Goal: Information Seeking & Learning: Learn about a topic

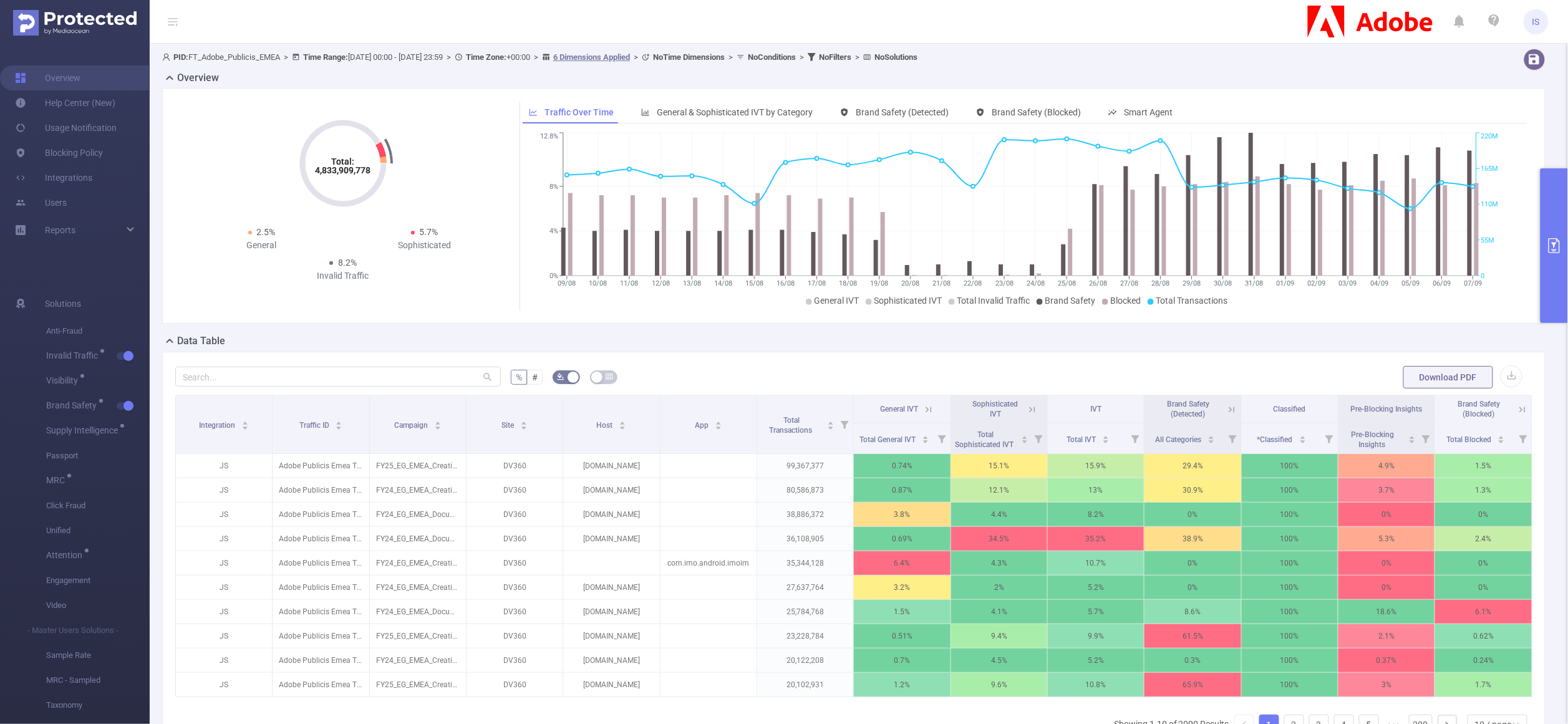
click at [1545, 222] on button "primary" at bounding box center [1554, 246] width 27 height 155
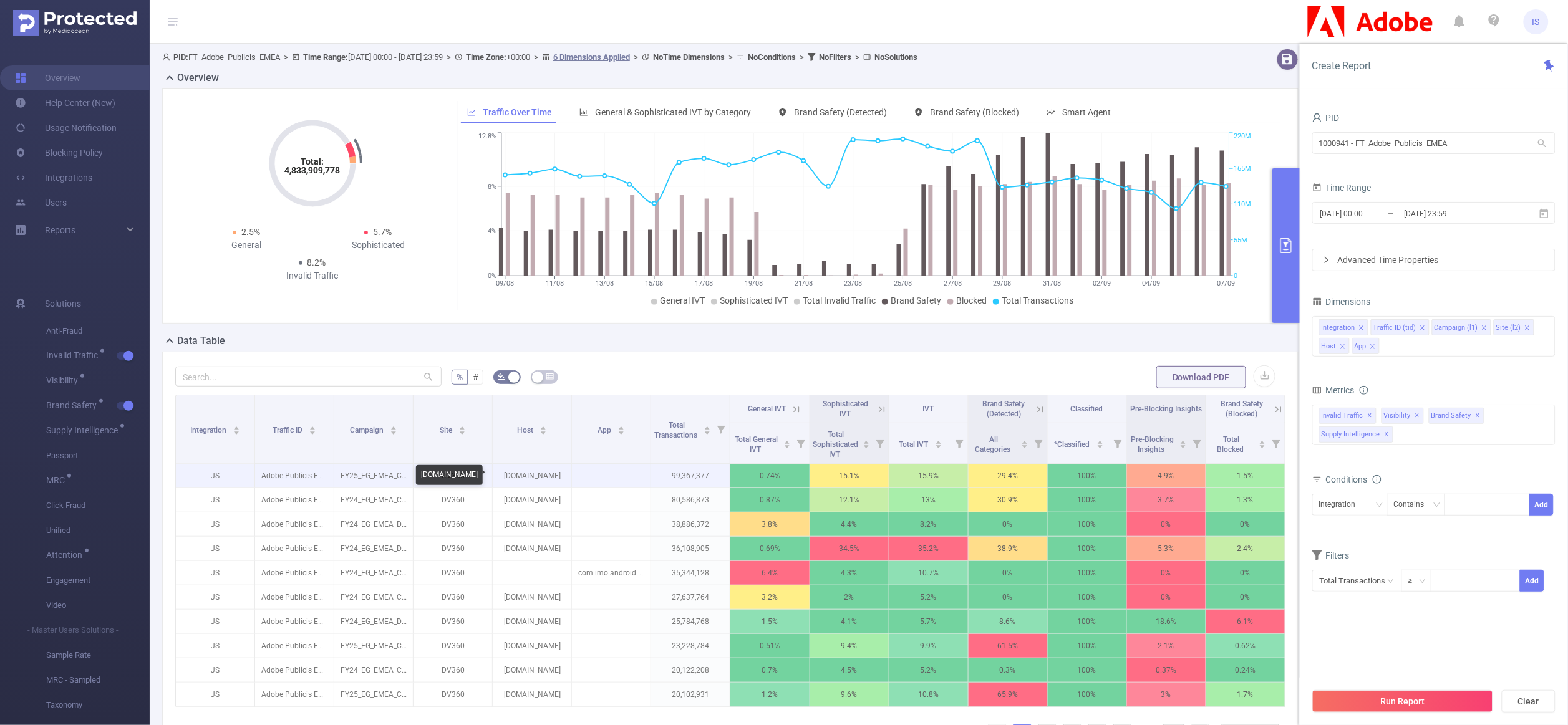
click at [519, 474] on p "dailymotion.com" at bounding box center [532, 475] width 78 height 24
copy p "dailymotion.com"
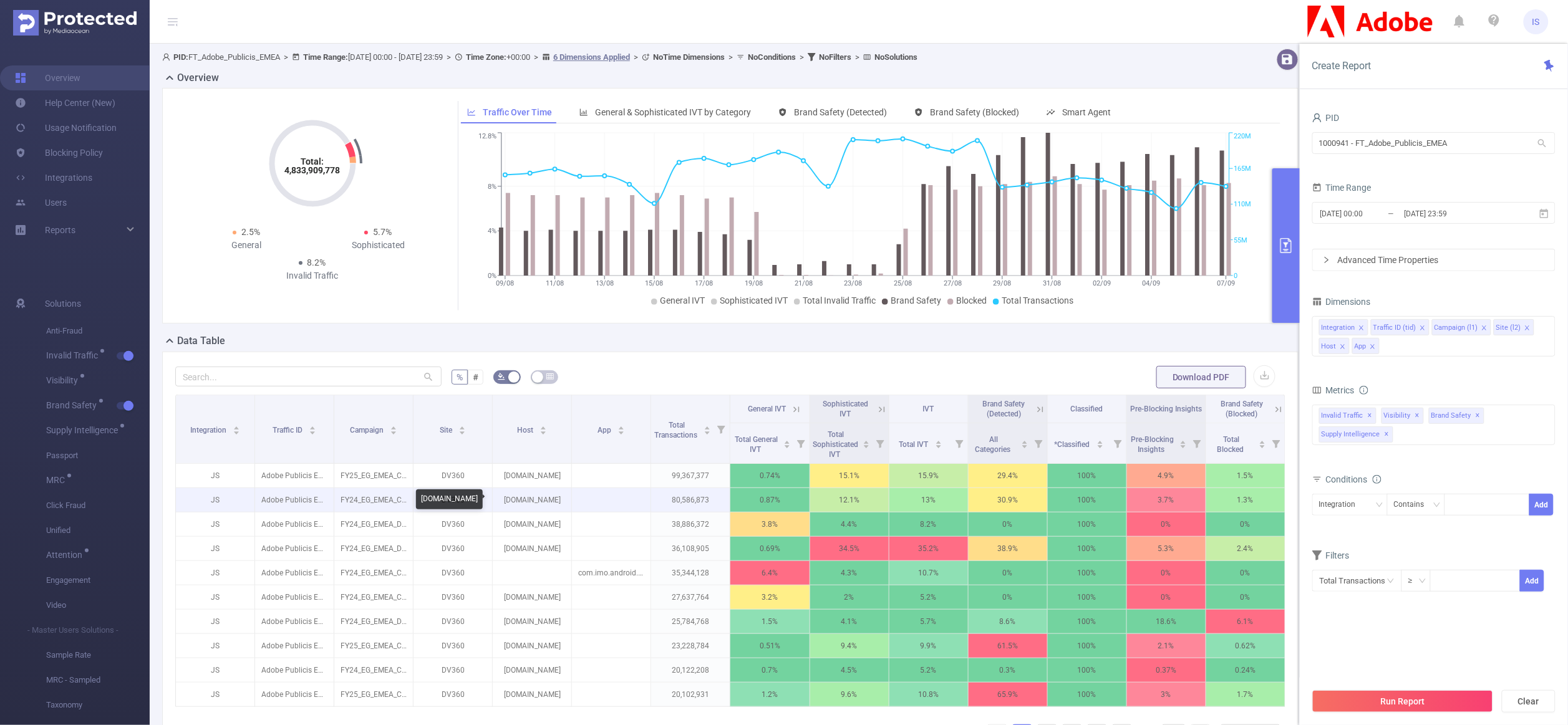
click at [530, 497] on p "dailymotion.com" at bounding box center [532, 500] width 78 height 24
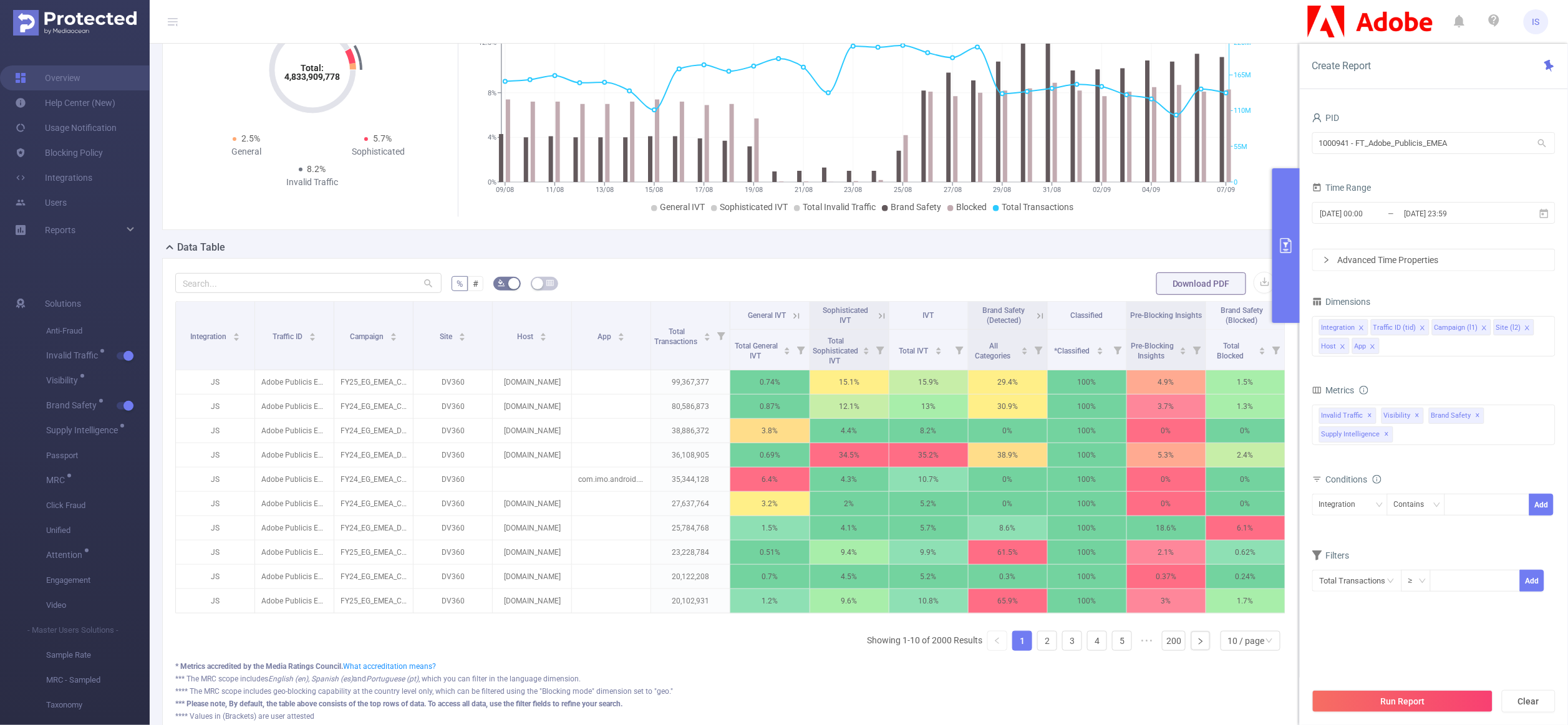
scroll to position [0, 2]
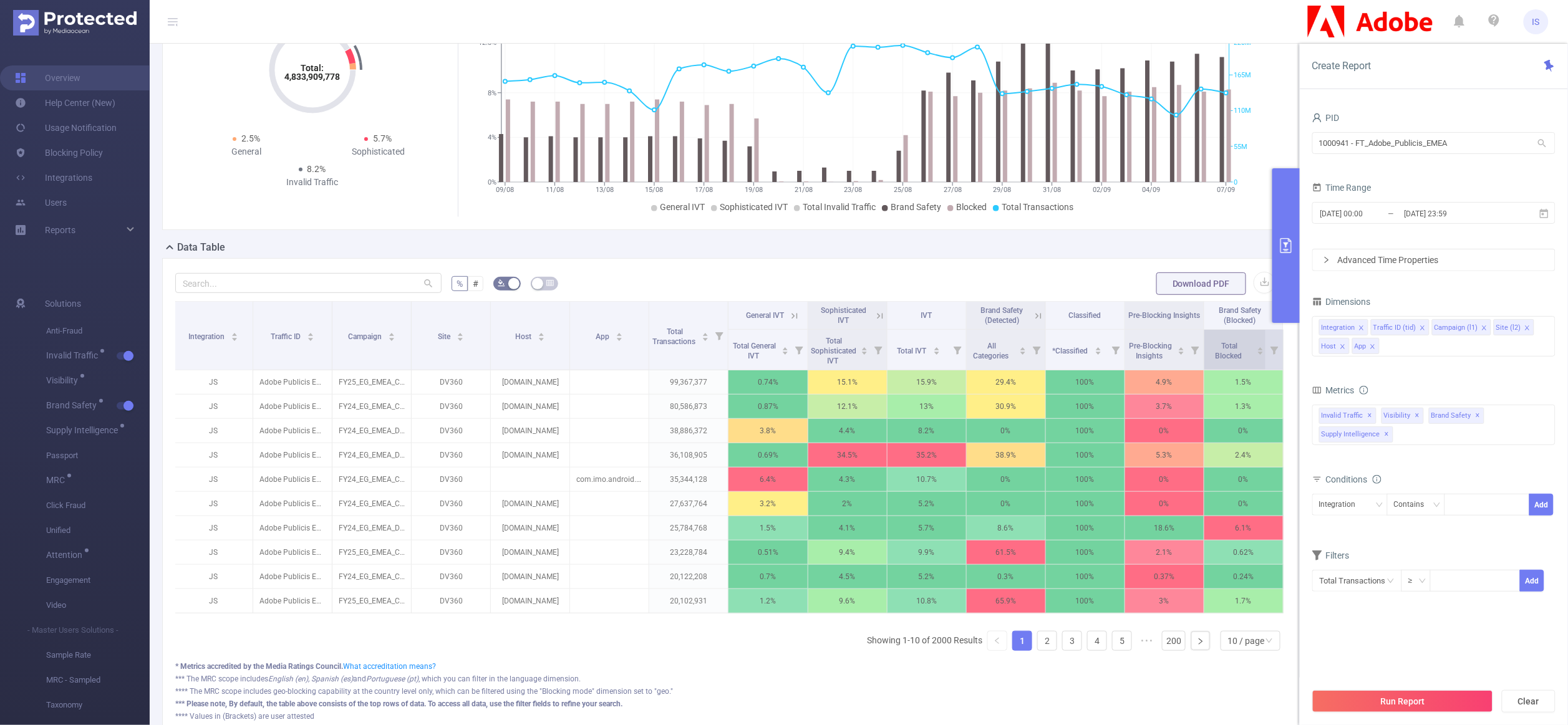
click at [1241, 361] on div "Total Blocked" at bounding box center [1235, 350] width 57 height 23
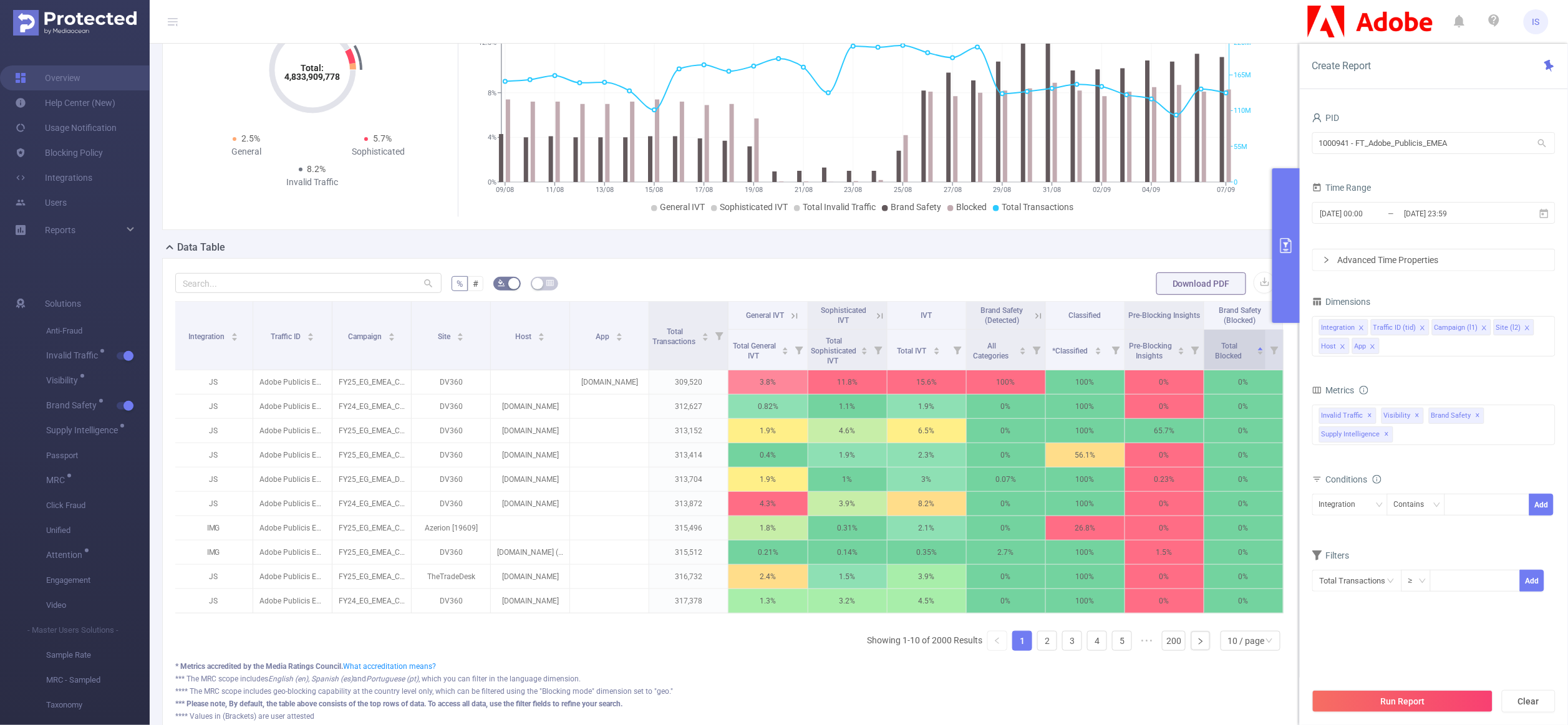
click at [1241, 361] on div "Total Blocked" at bounding box center [1235, 350] width 57 height 23
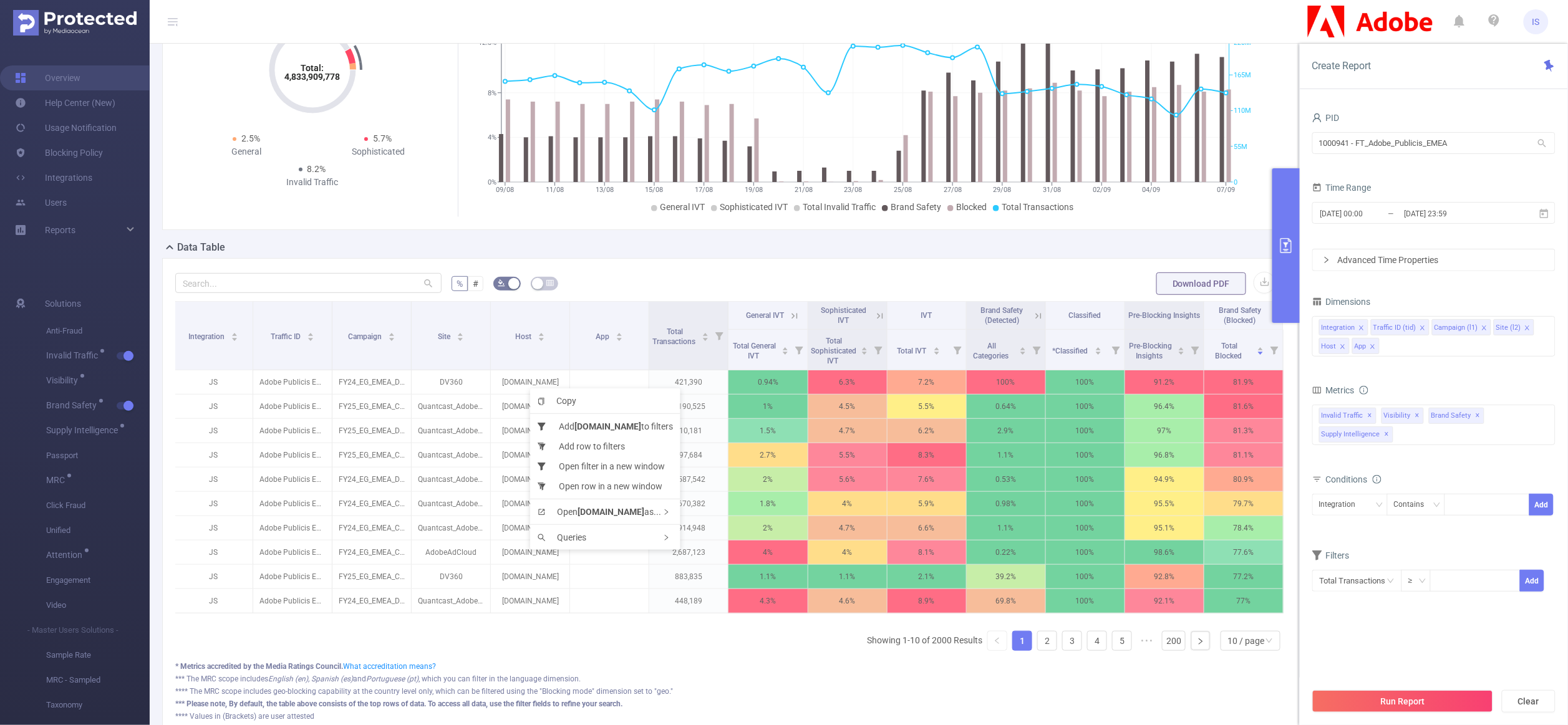
click at [607, 267] on div "% # Download PDF Integration Traffic ID Campaign Site Host App Total Transactio…" at bounding box center [730, 497] width 1136 height 478
click at [1273, 317] on icon at bounding box center [1276, 315] width 5 height 5
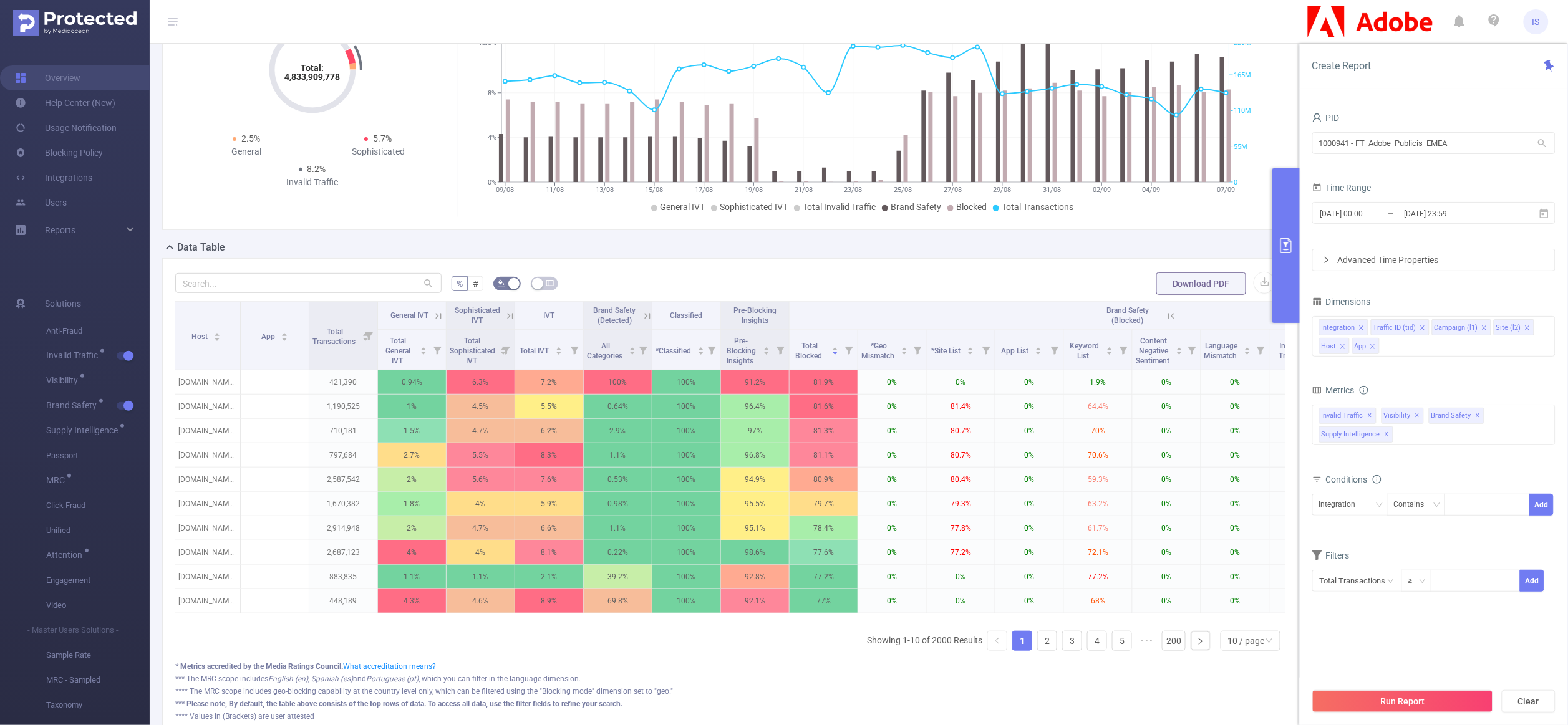
scroll to position [0, 267]
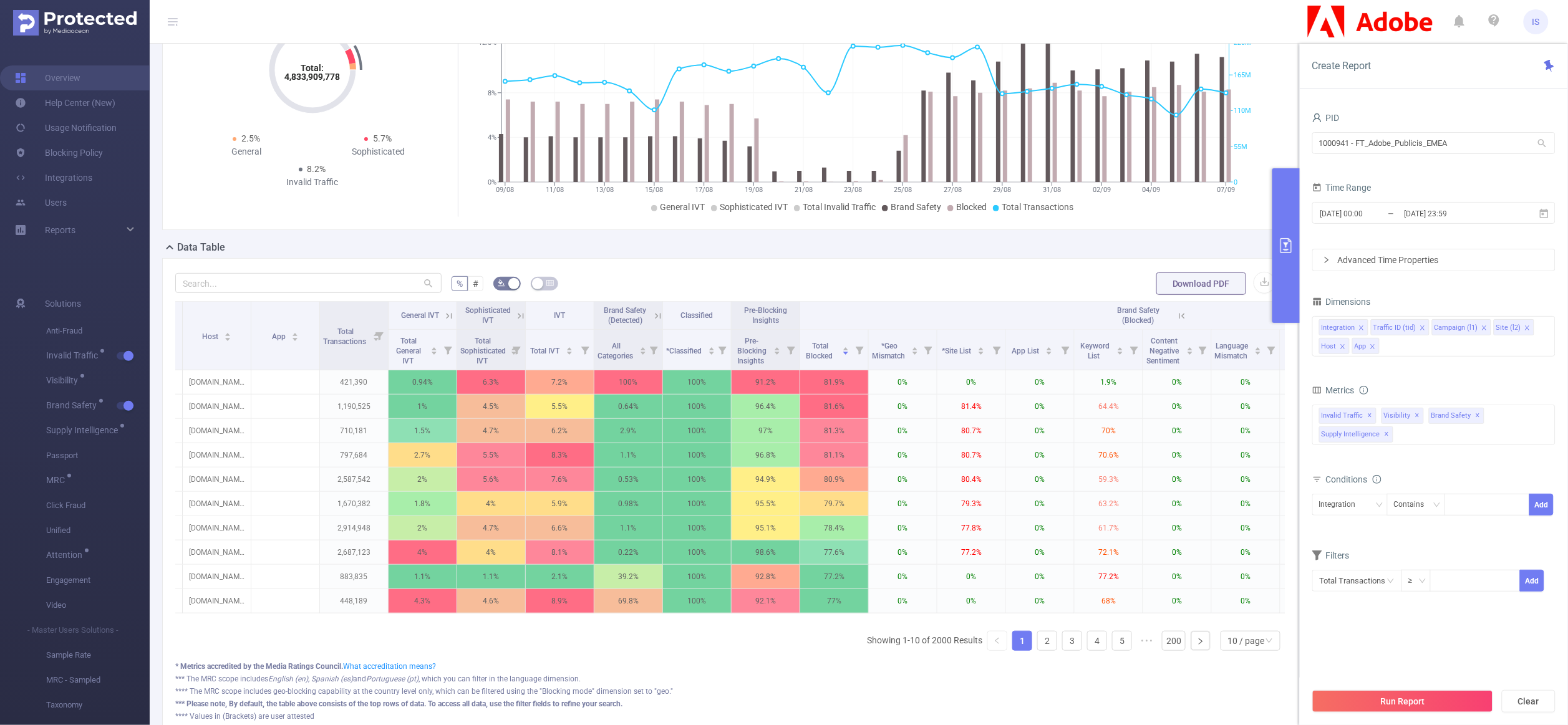
click at [657, 317] on icon at bounding box center [657, 315] width 5 height 5
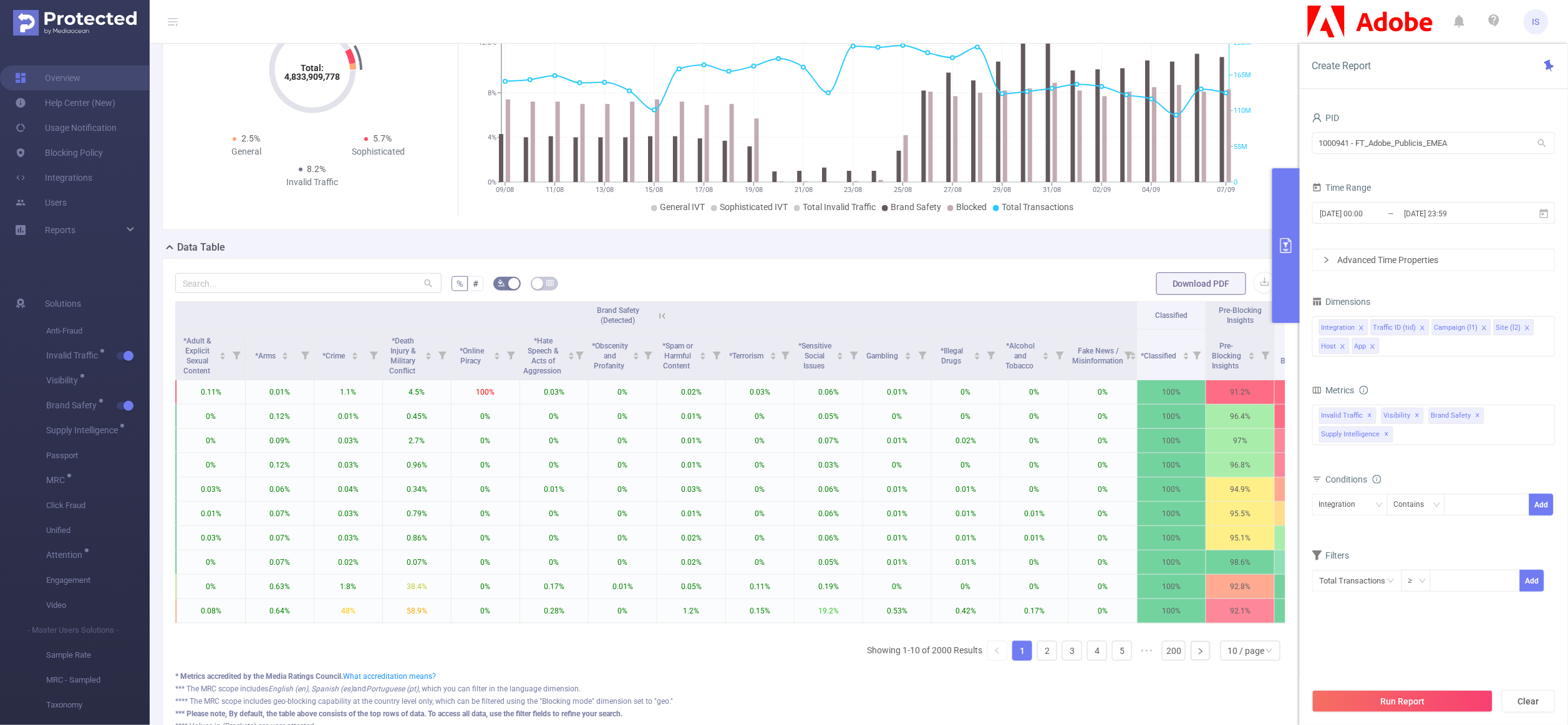
scroll to position [0, 748]
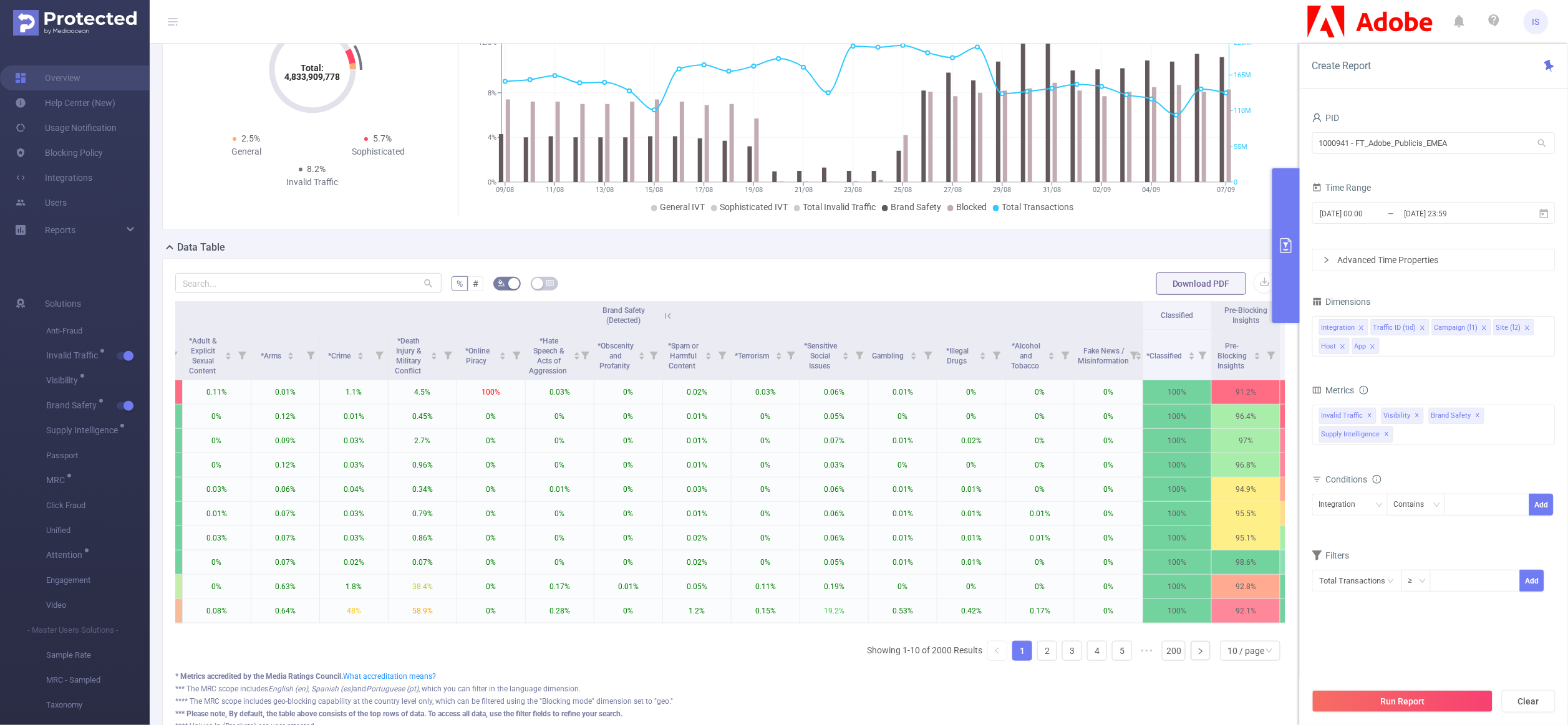
click at [669, 319] on icon at bounding box center [667, 316] width 11 height 11
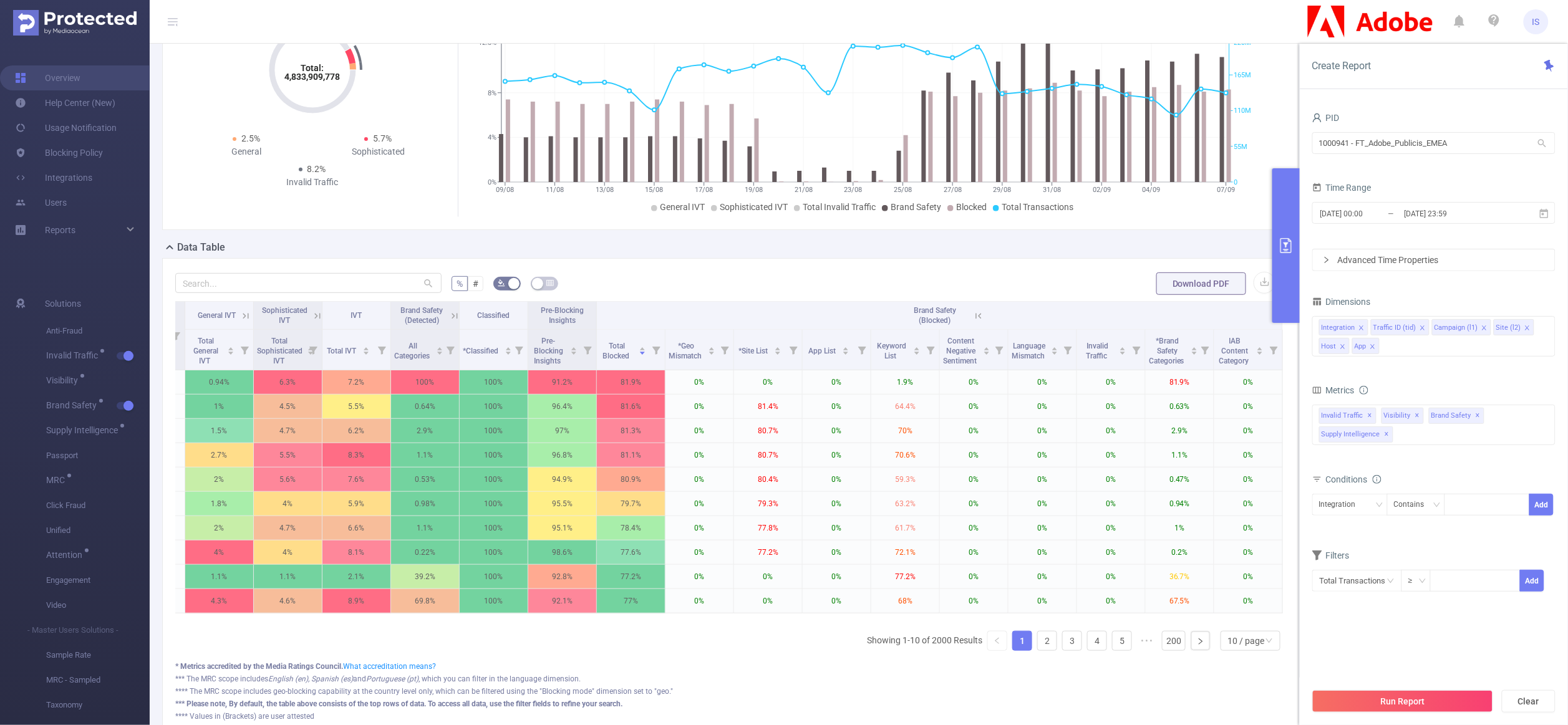
scroll to position [0, 484]
click at [973, 320] on icon at bounding box center [978, 316] width 11 height 11
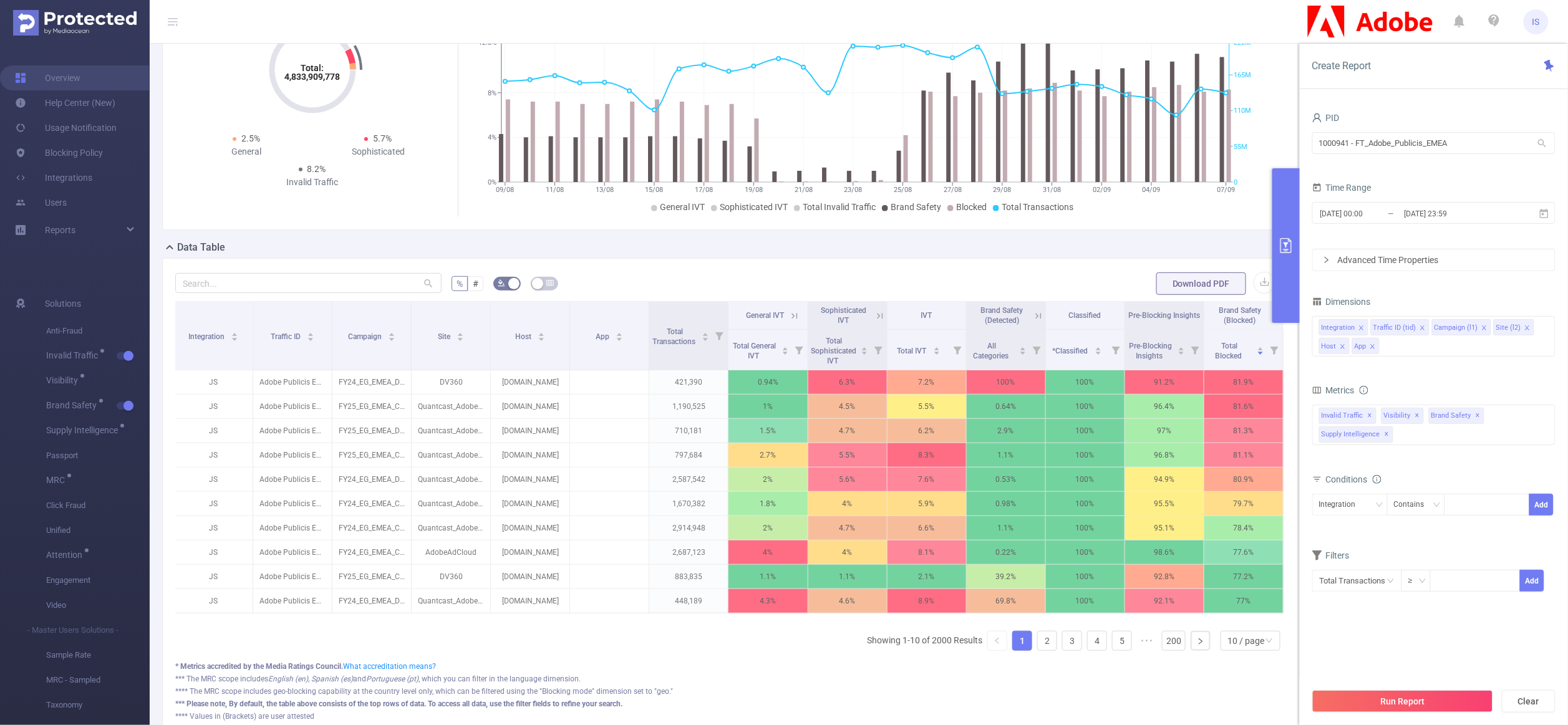
click at [875, 312] on icon at bounding box center [880, 316] width 11 height 11
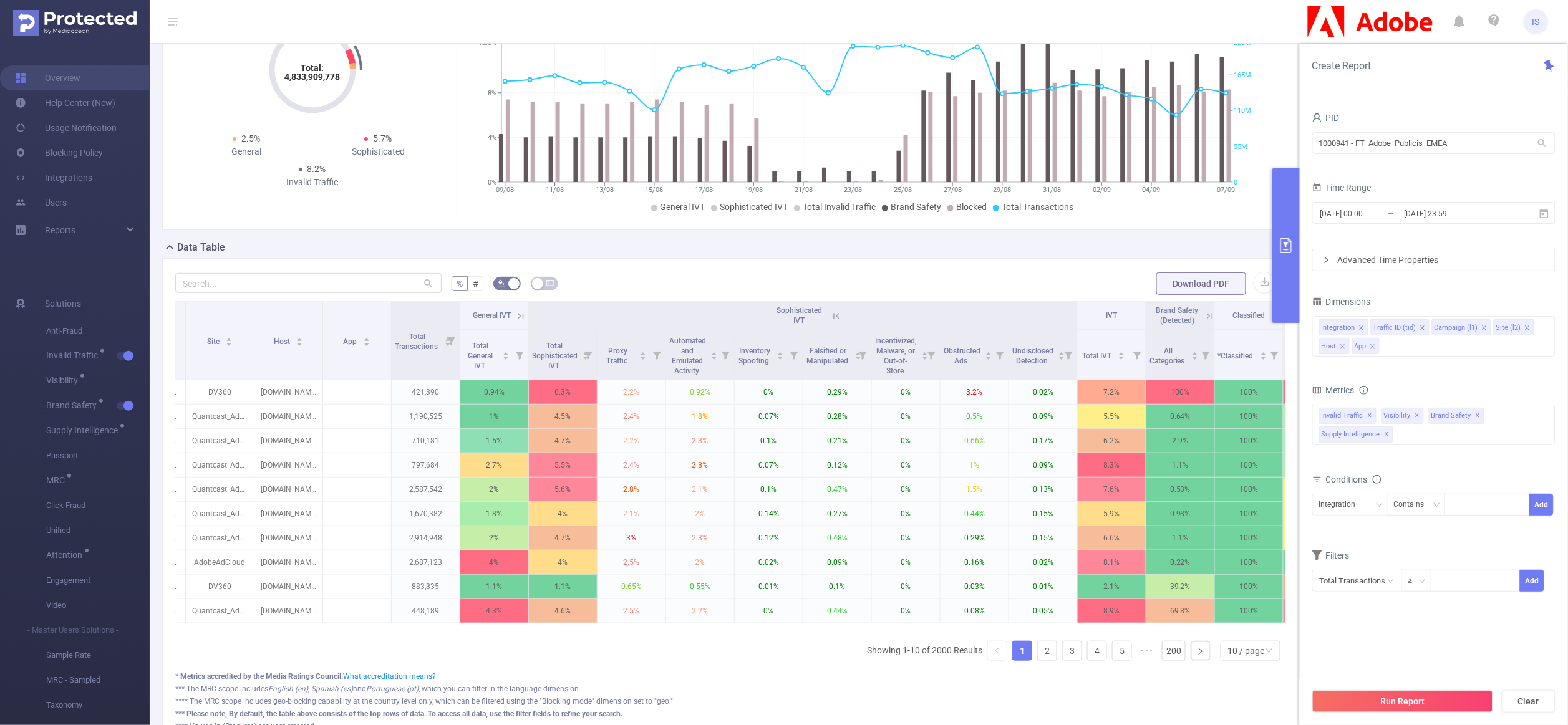
scroll to position [0, 246]
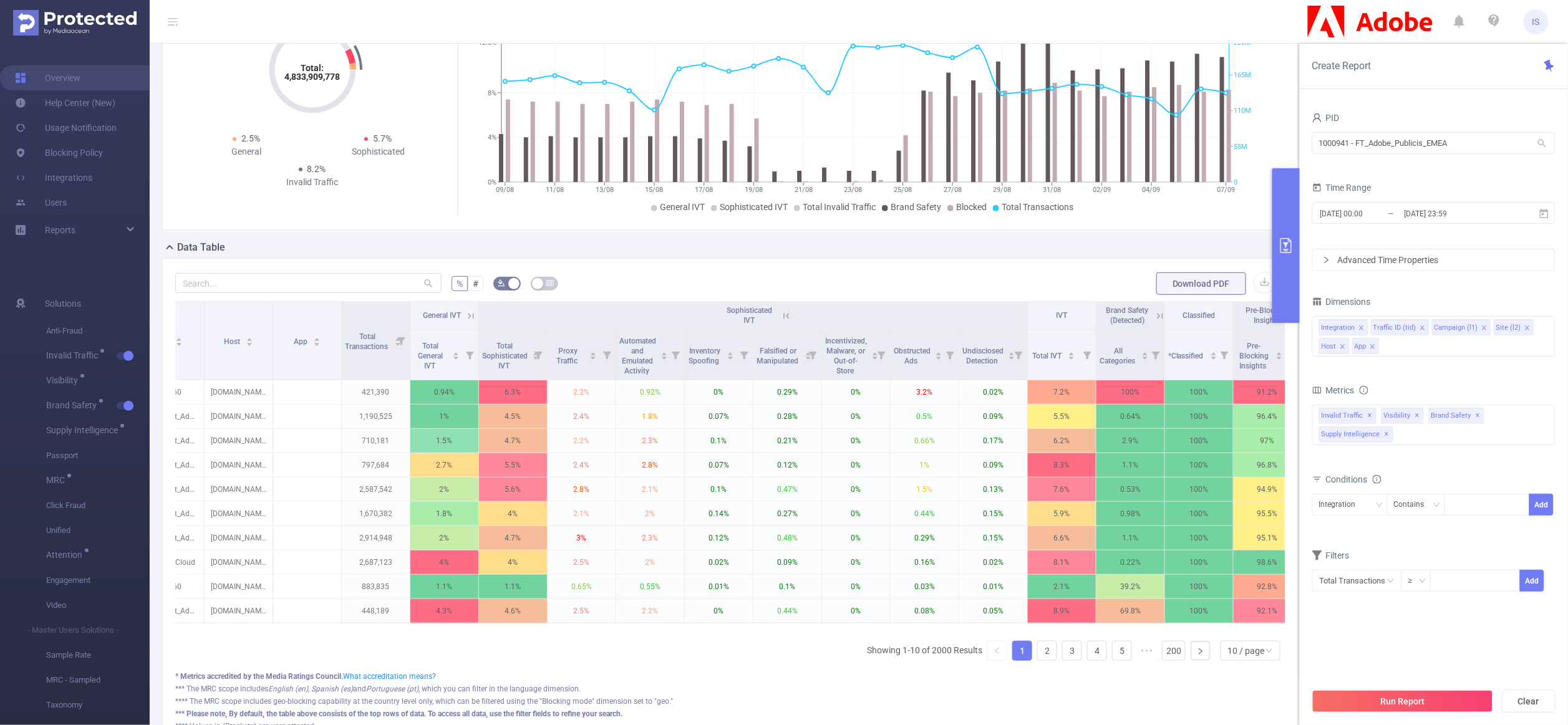
click at [466, 320] on icon at bounding box center [471, 316] width 11 height 11
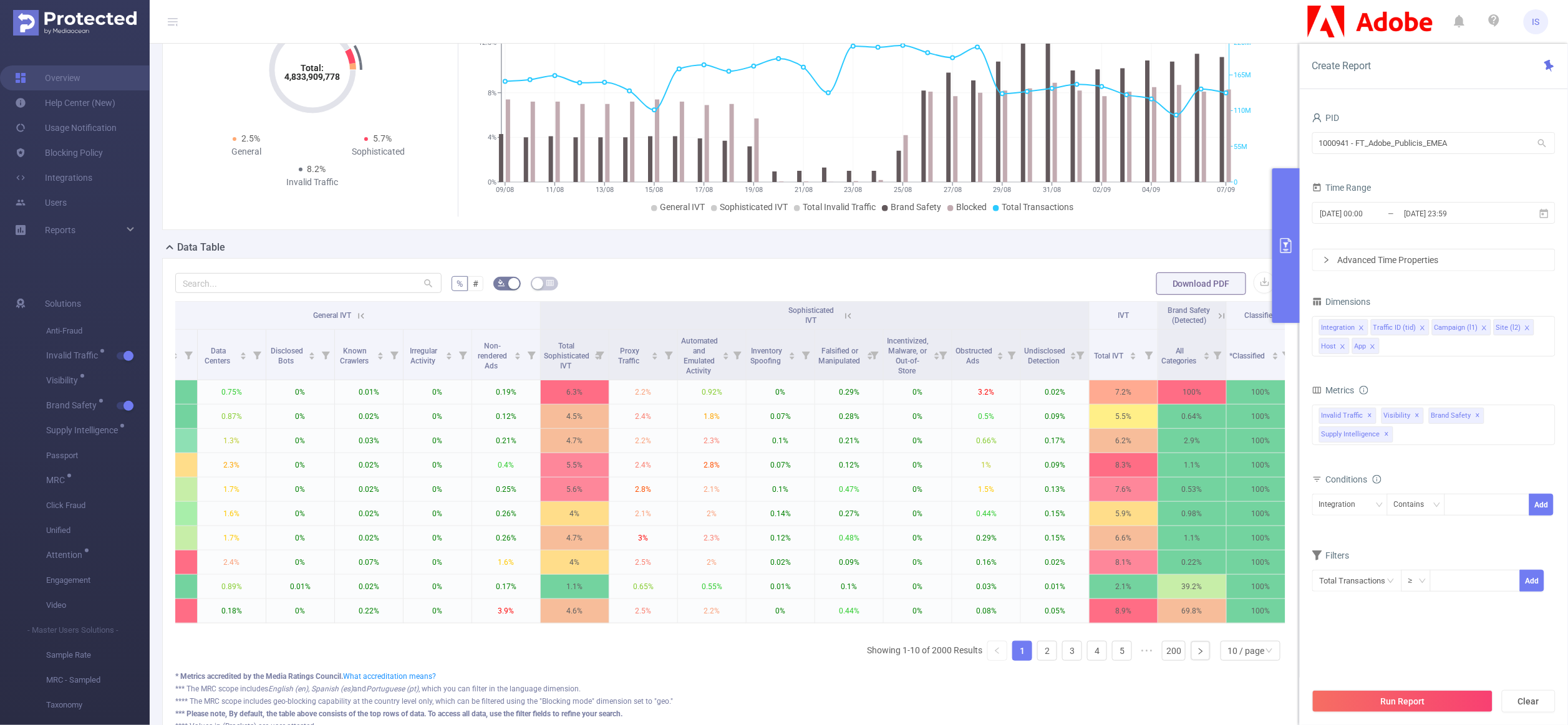
scroll to position [0, 458]
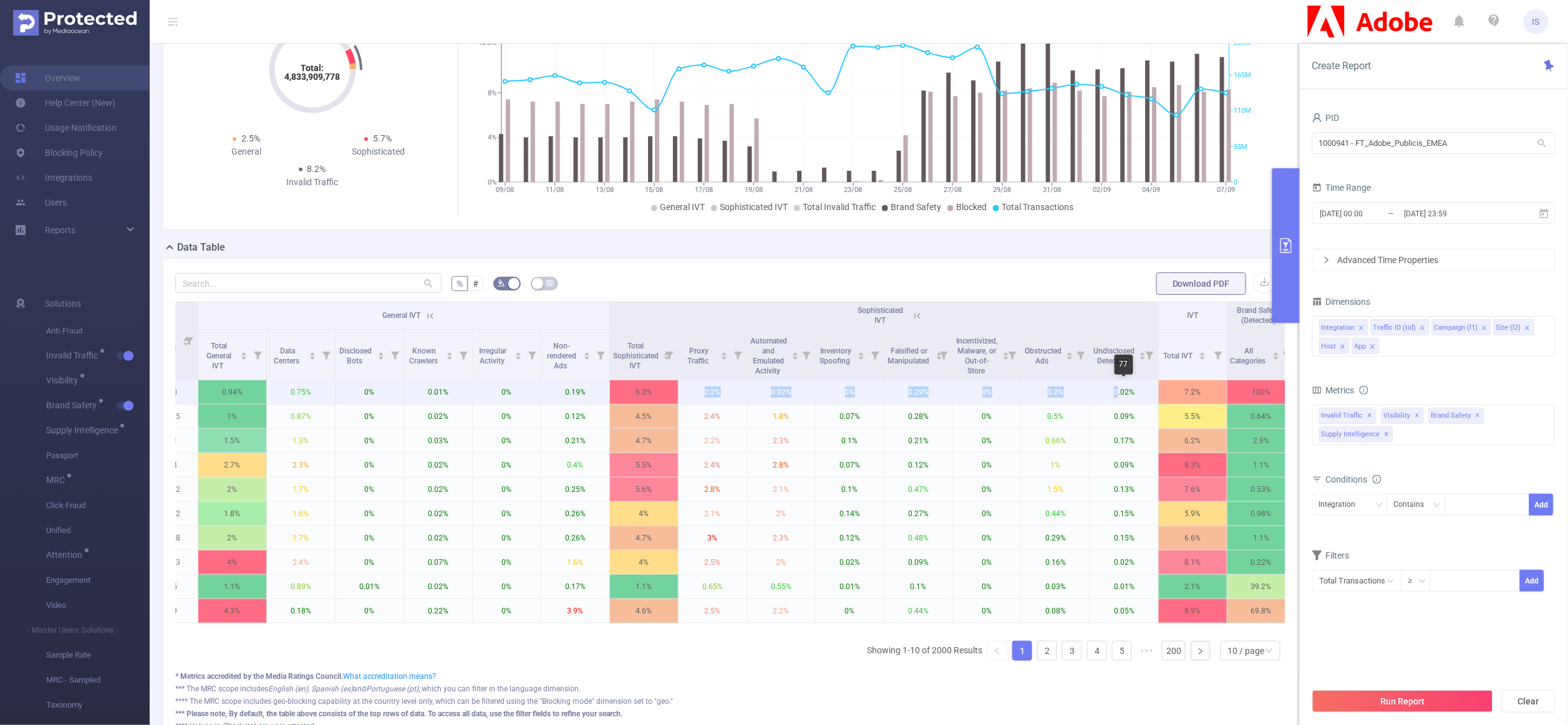
drag, startPoint x: 693, startPoint y: 393, endPoint x: 1118, endPoint y: 389, distance: 425.0
click at [1118, 389] on tr "JS Adobe Publicis Emea Tier 1 [27133] FY24_EG_EMEA_DocumentCloud_Acrobat_Acquis…" at bounding box center [610, 392] width 1784 height 24
drag, startPoint x: 645, startPoint y: 388, endPoint x: 662, endPoint y: 388, distance: 17.0
click at [662, 388] on p "6.3%" at bounding box center [644, 392] width 68 height 24
click at [699, 274] on form "% # Download PDF" at bounding box center [730, 283] width 1110 height 25
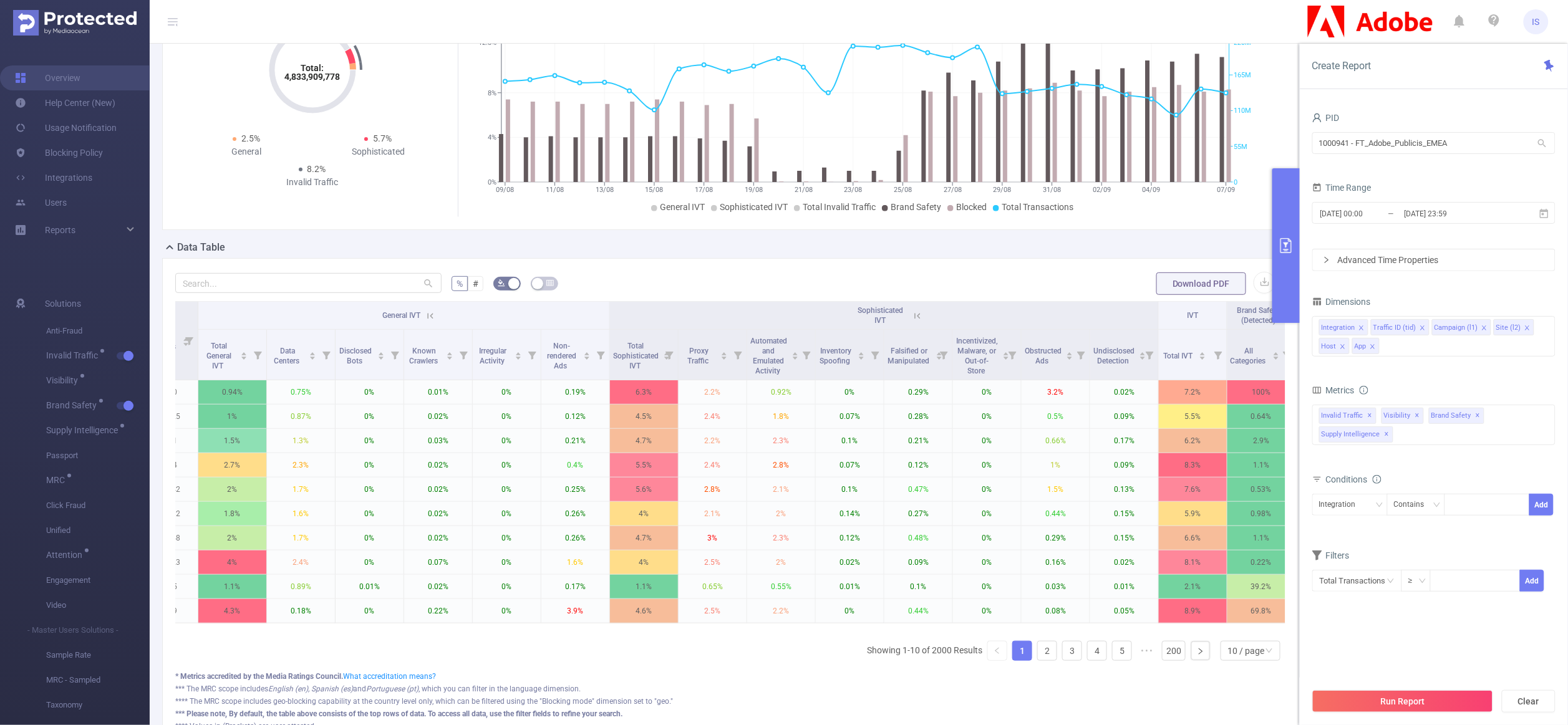
click at [915, 317] on icon at bounding box center [917, 315] width 5 height 5
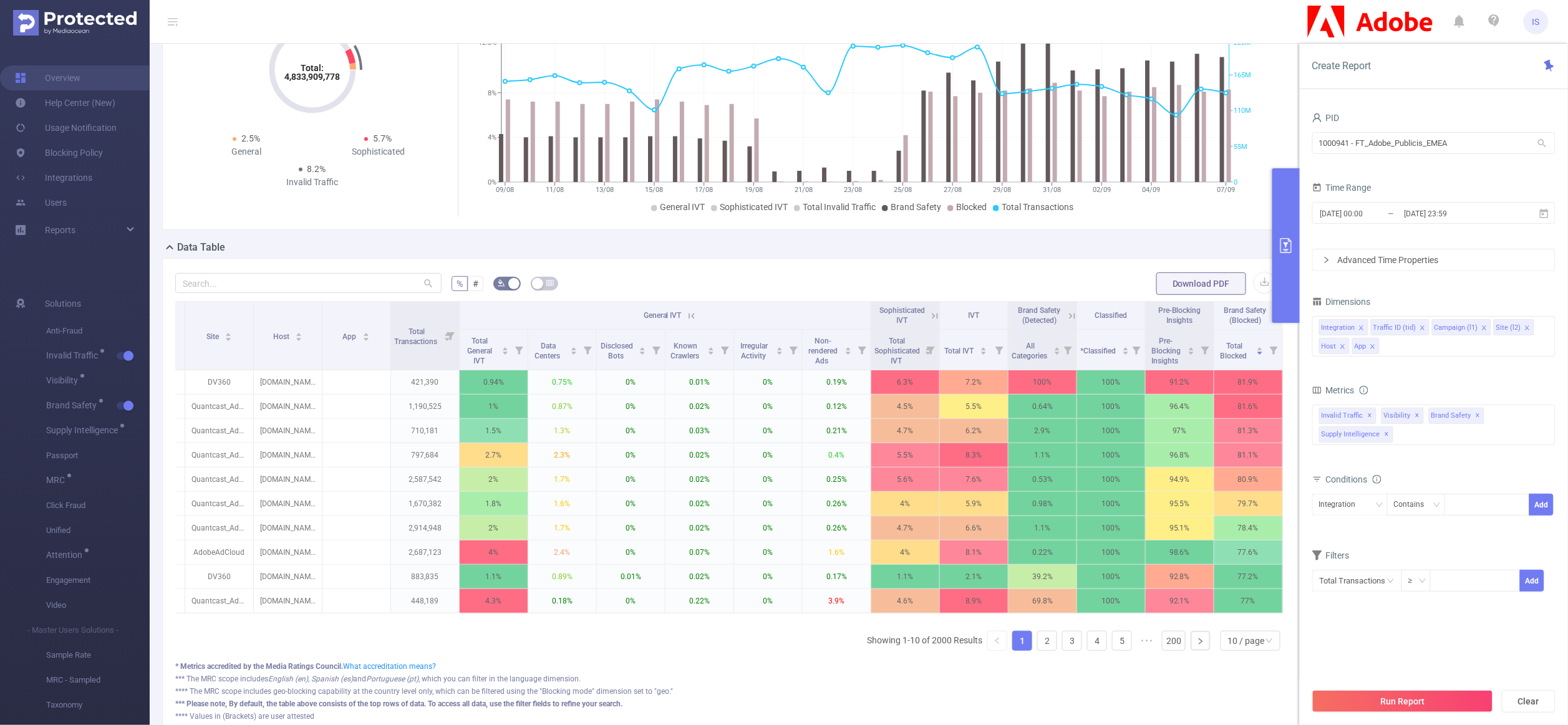
scroll to position [0, 210]
click at [686, 317] on icon at bounding box center [691, 316] width 11 height 11
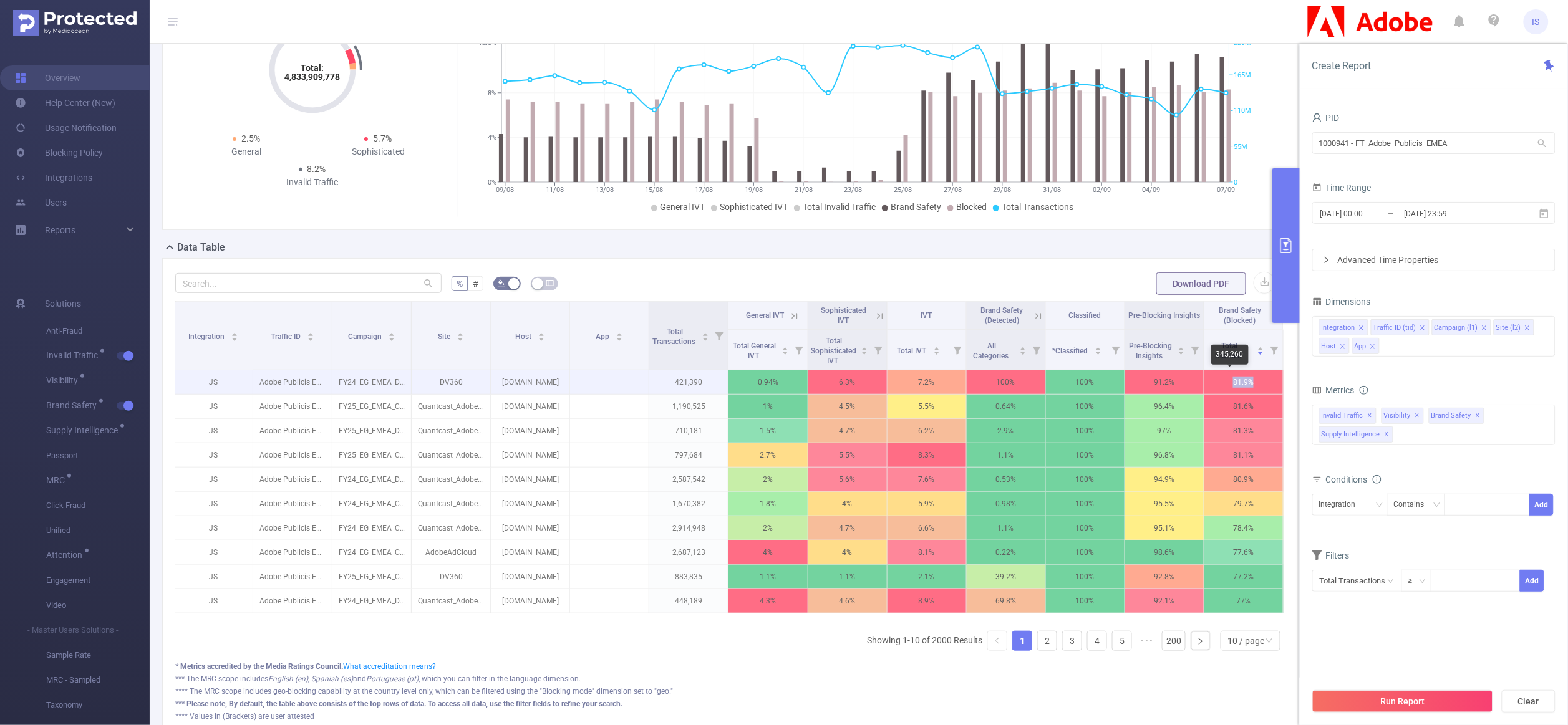
drag, startPoint x: 1242, startPoint y: 380, endPoint x: 1209, endPoint y: 380, distance: 33.0
click at [1209, 380] on p "81.9%" at bounding box center [1243, 382] width 78 height 24
click at [1084, 253] on div "Data Table" at bounding box center [736, 248] width 1147 height 17
click at [1484, 329] on icon "icon: close" at bounding box center [1484, 328] width 5 height 5
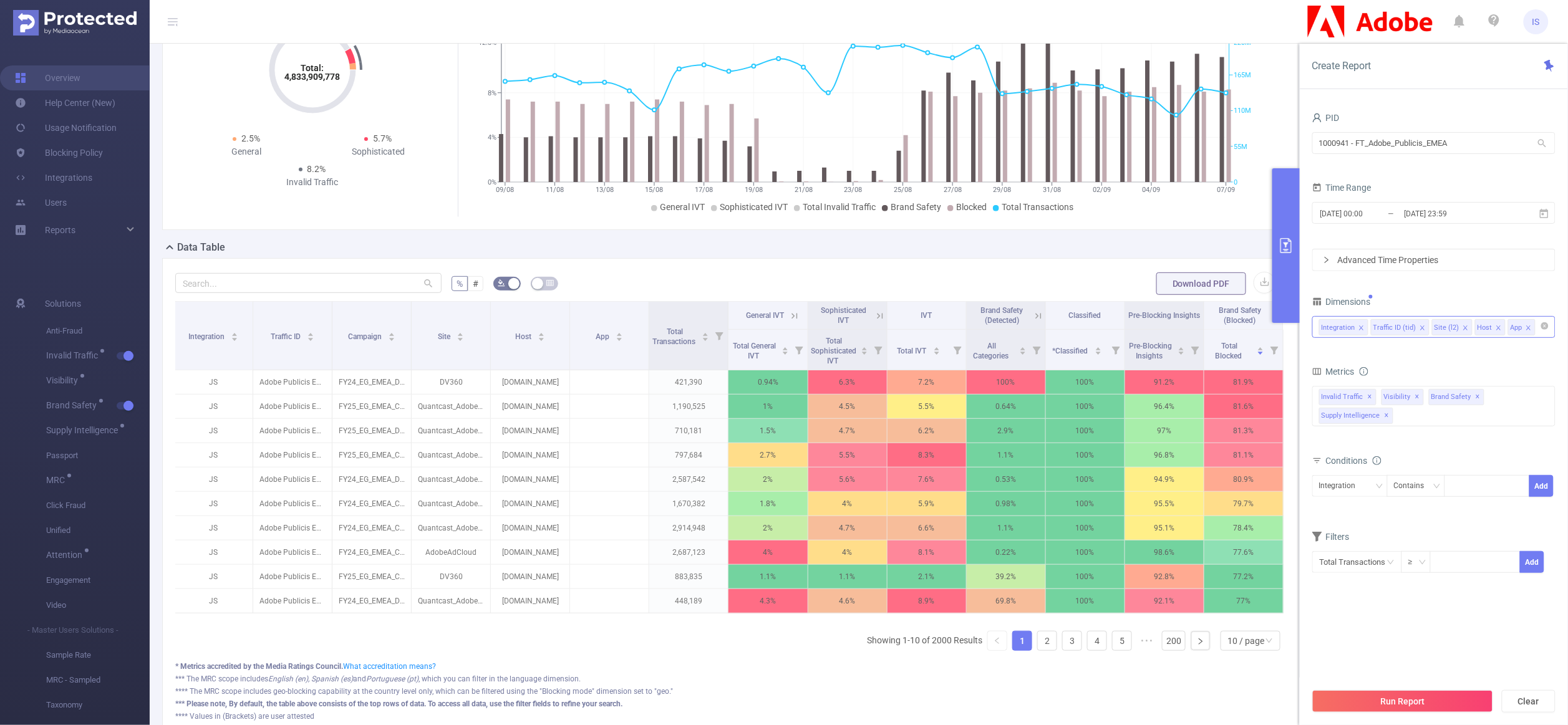
click at [1462, 327] on icon "icon: close" at bounding box center [1465, 328] width 6 height 6
click at [1453, 327] on icon "icon: close" at bounding box center [1456, 328] width 6 height 6
click at [1451, 327] on icon "icon: close" at bounding box center [1453, 328] width 6 height 6
click at [251, 424] on li "Add JS to filters" at bounding box center [282, 427] width 142 height 20
click at [1443, 328] on div "Integration Traffic ID (tid)" at bounding box center [1434, 326] width 229 height 20
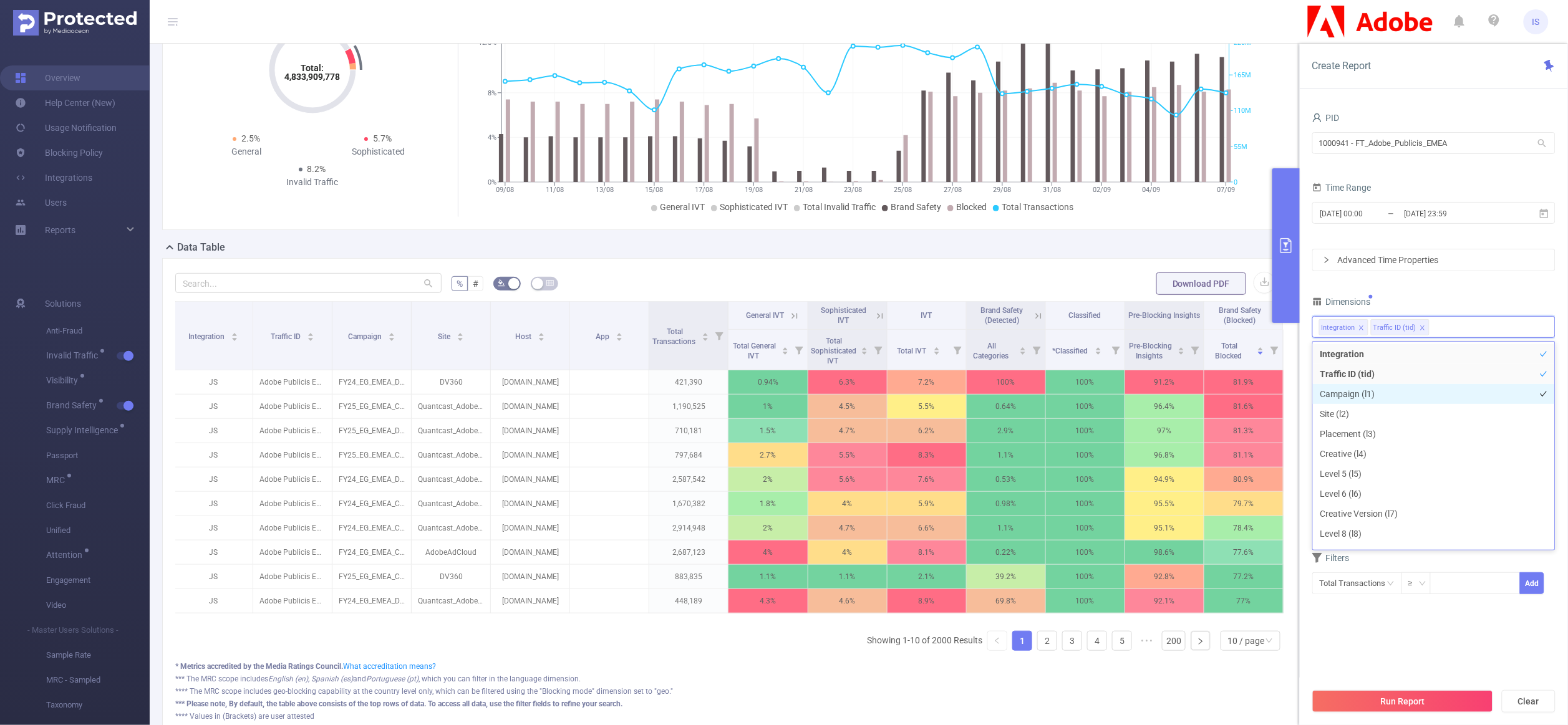
click at [1355, 397] on li "Campaign (l1)" at bounding box center [1434, 394] width 242 height 20
click at [1462, 294] on div "Dimensions" at bounding box center [1434, 303] width 243 height 20
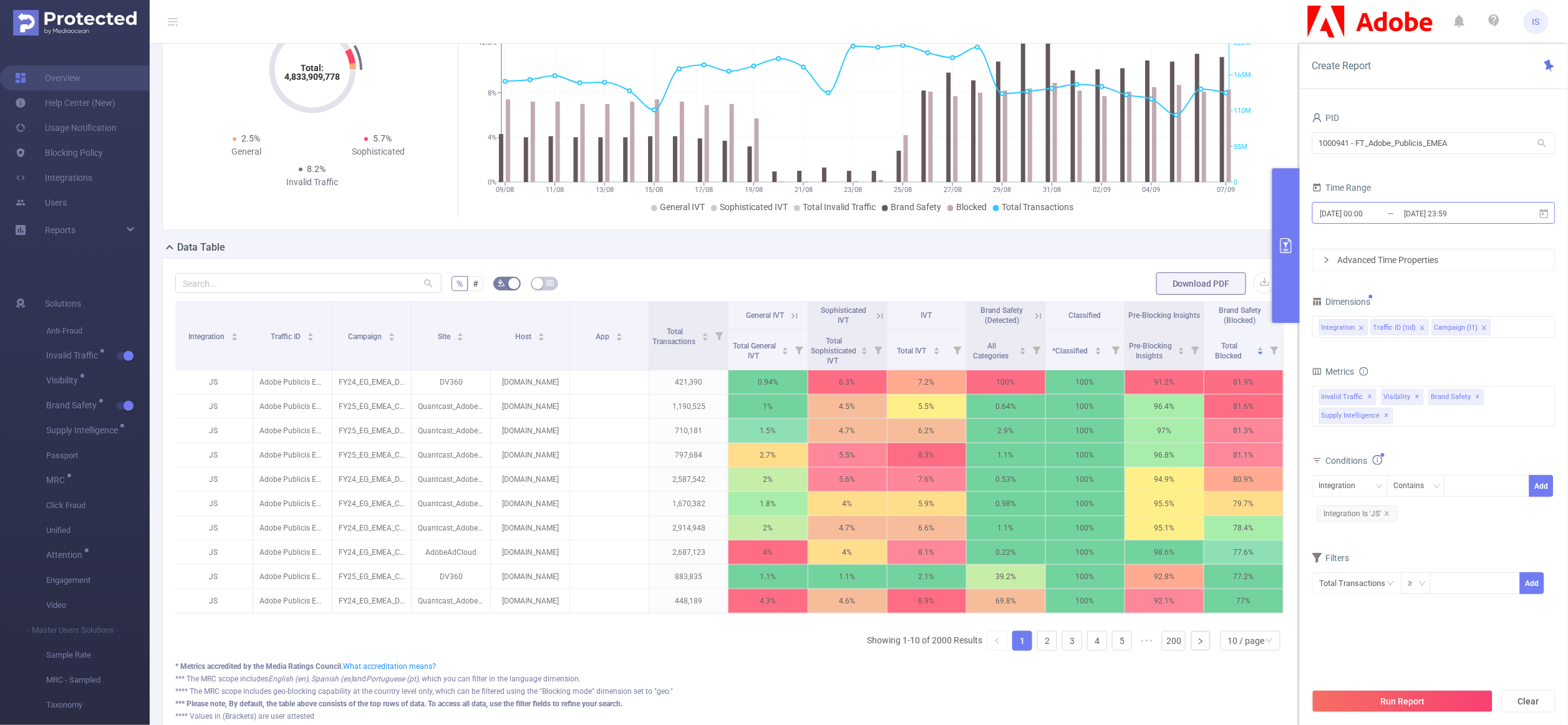
click at [1407, 220] on input "2025-09-07 23:59" at bounding box center [1453, 213] width 101 height 17
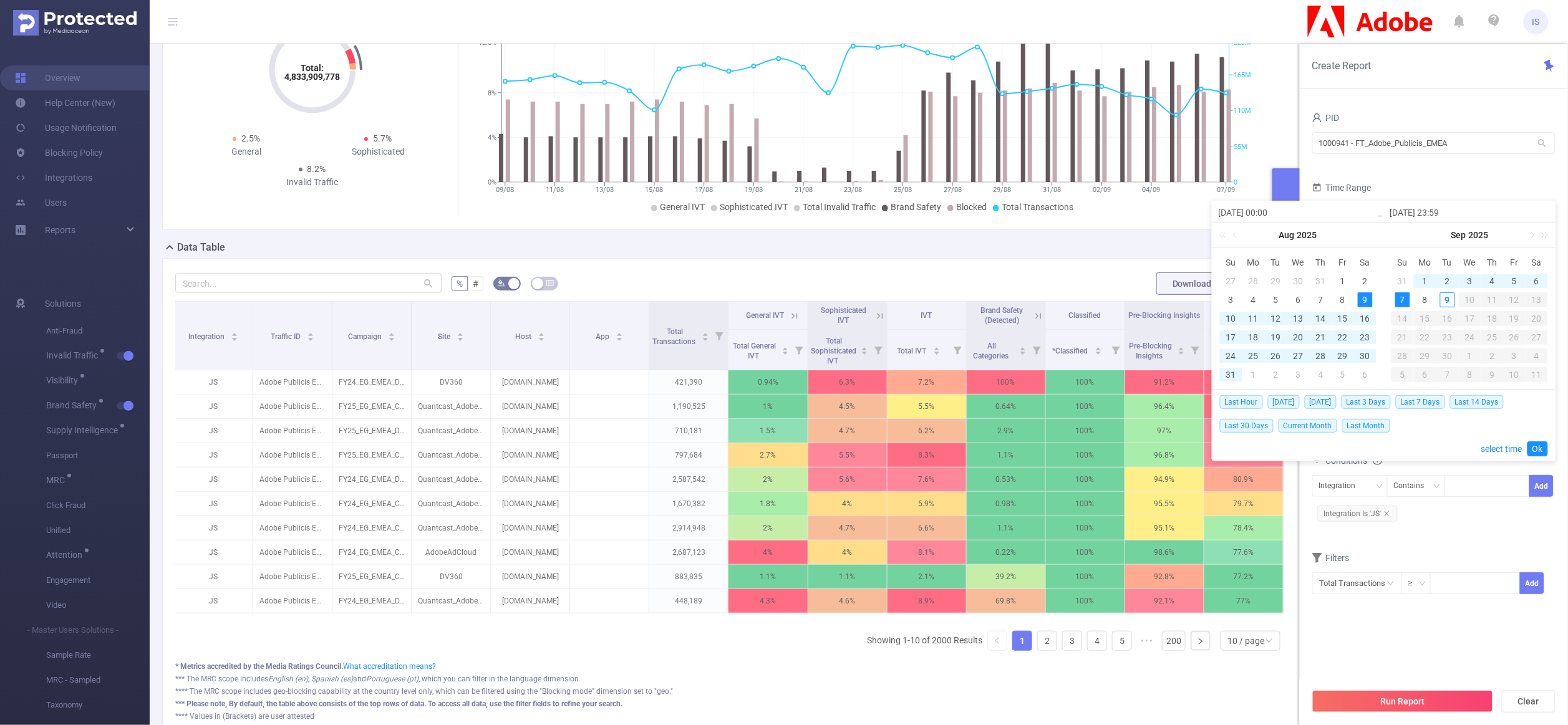
click at [1399, 296] on div "7" at bounding box center [1402, 300] width 15 height 15
click at [1443, 298] on div "9" at bounding box center [1447, 300] width 15 height 15
type input "2025-09-07 00:00"
type input "2025-09-09 23:59"
type input "2025-09-07 00:00"
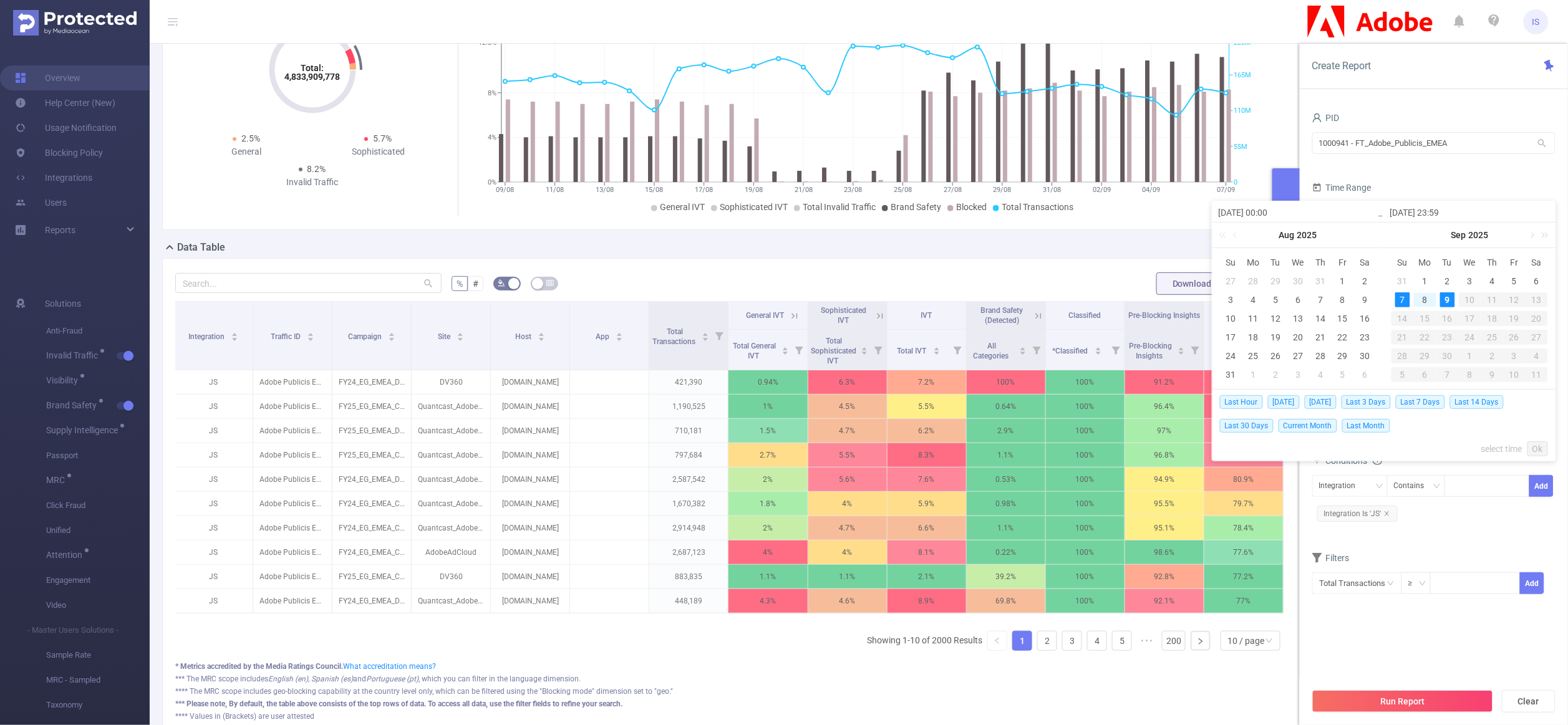
type input "2025-09-09 23:59"
click at [1533, 446] on link "Ok" at bounding box center [1537, 449] width 21 height 15
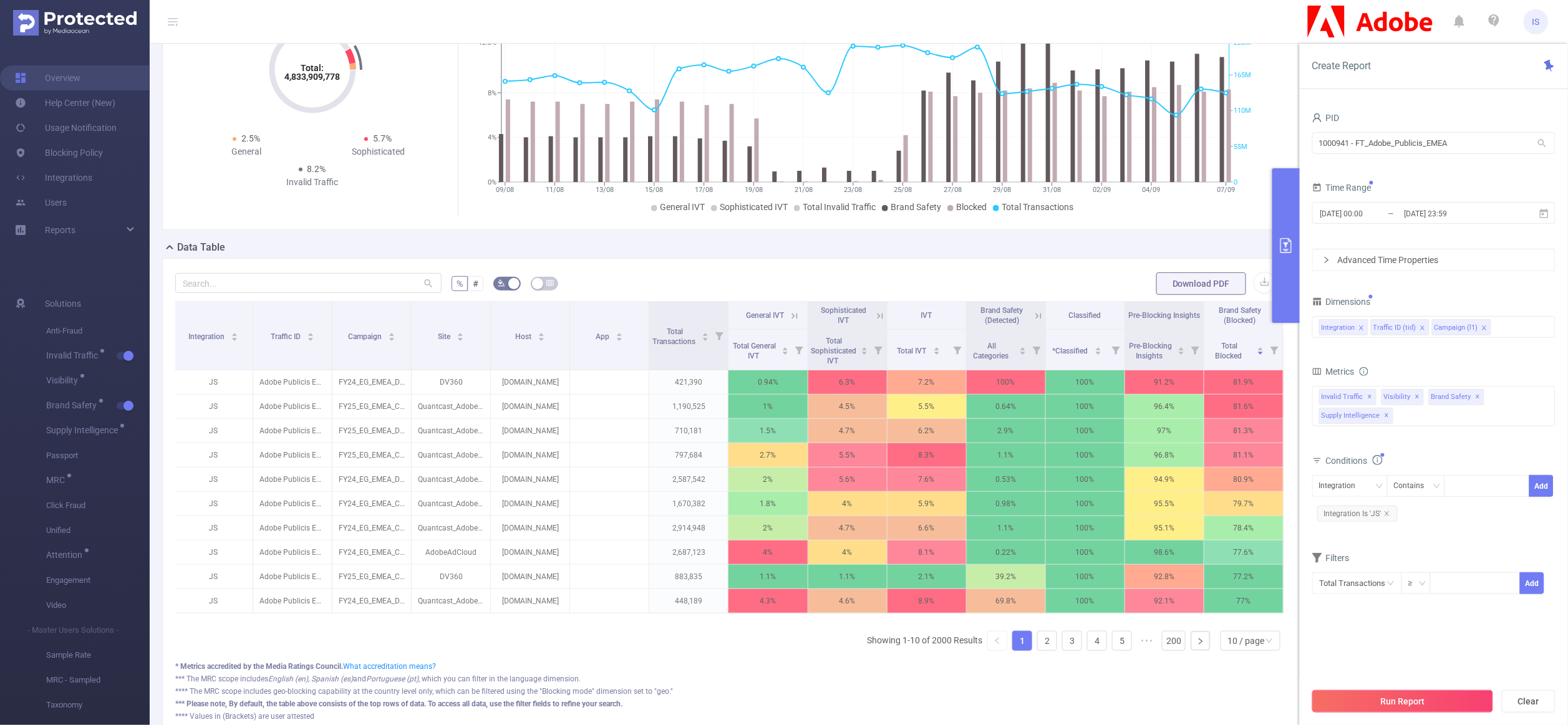
click at [1409, 703] on button "Run Report" at bounding box center [1402, 701] width 181 height 23
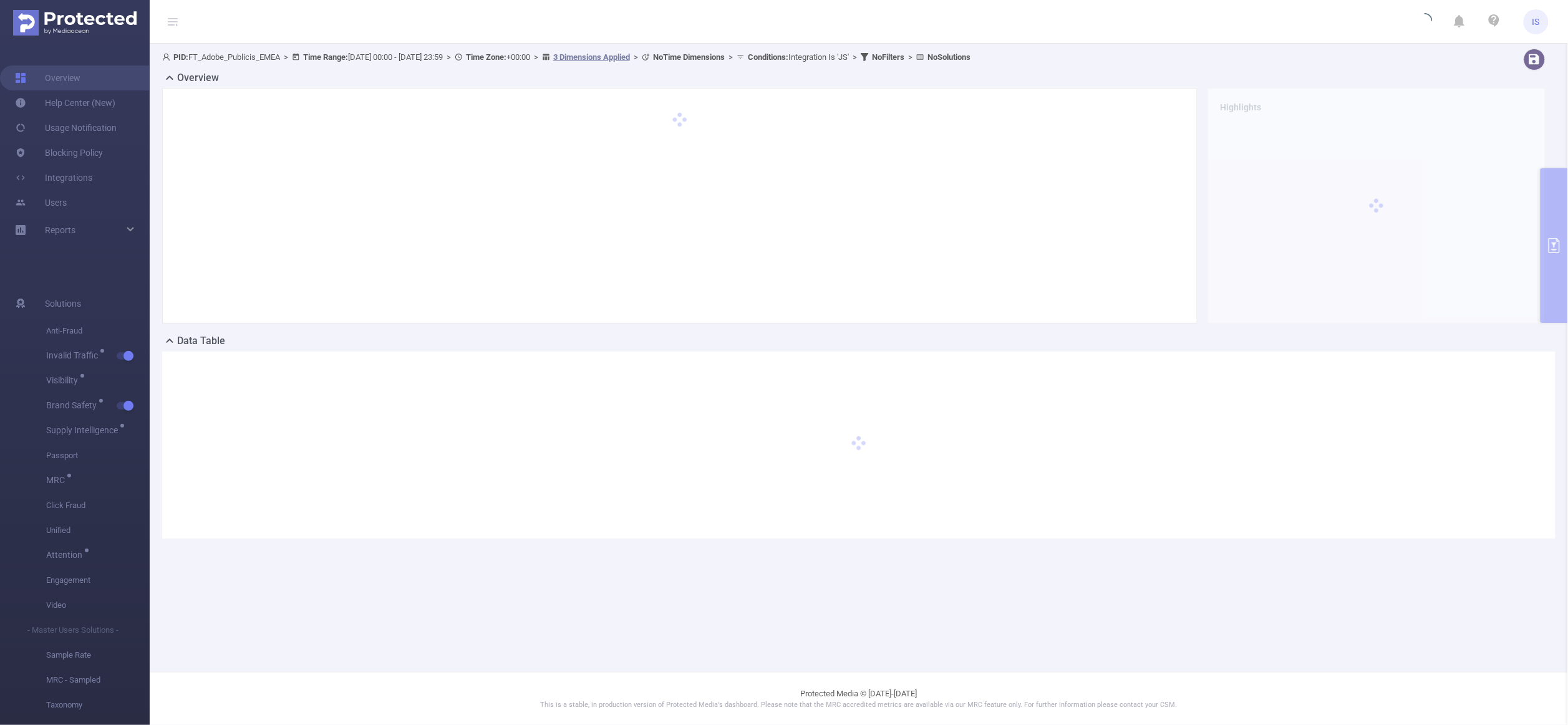
scroll to position [0, 0]
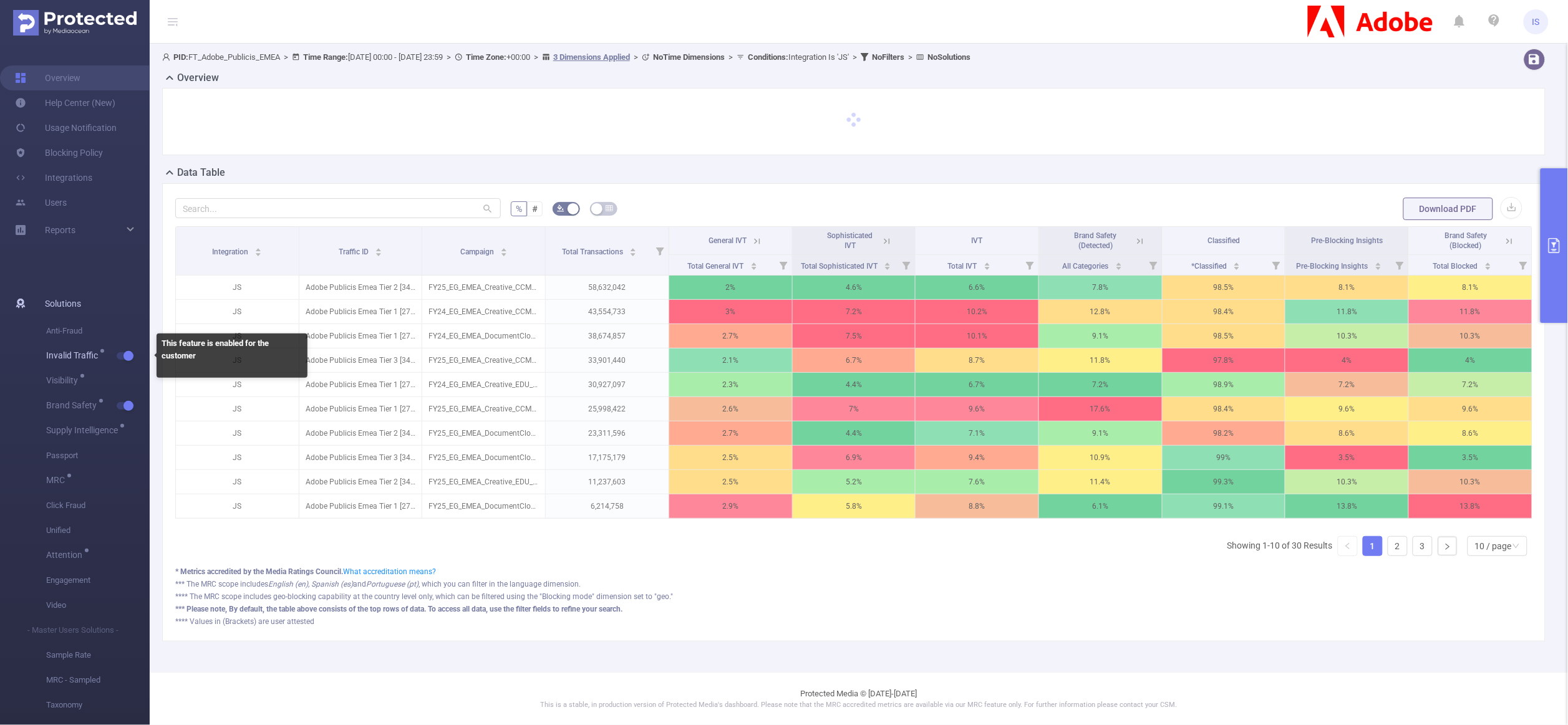
click at [122, 356] on button "button" at bounding box center [125, 356] width 17 height 8
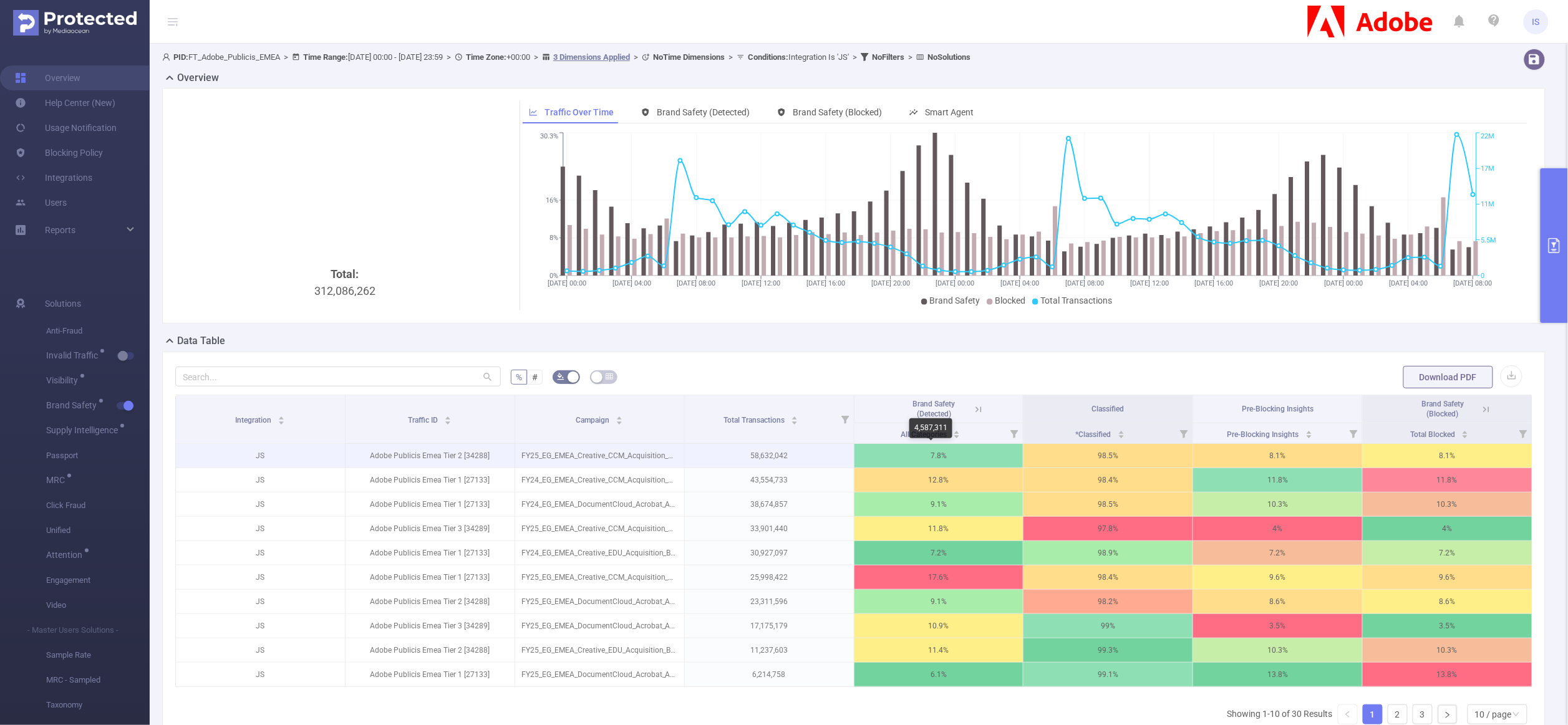
scroll to position [93, 0]
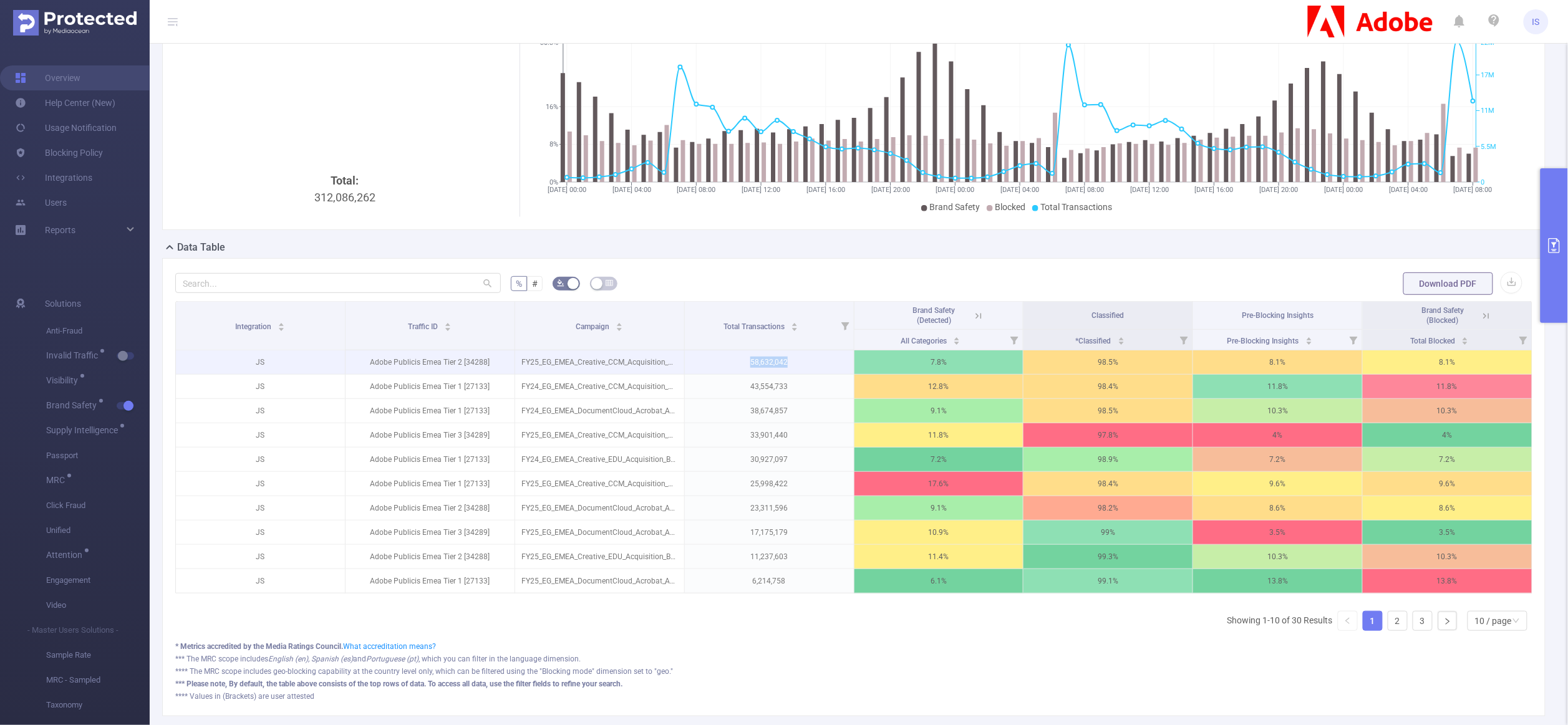
drag, startPoint x: 730, startPoint y: 364, endPoint x: 800, endPoint y: 364, distance: 70.0
click at [800, 364] on p "58,632,042" at bounding box center [769, 362] width 169 height 24
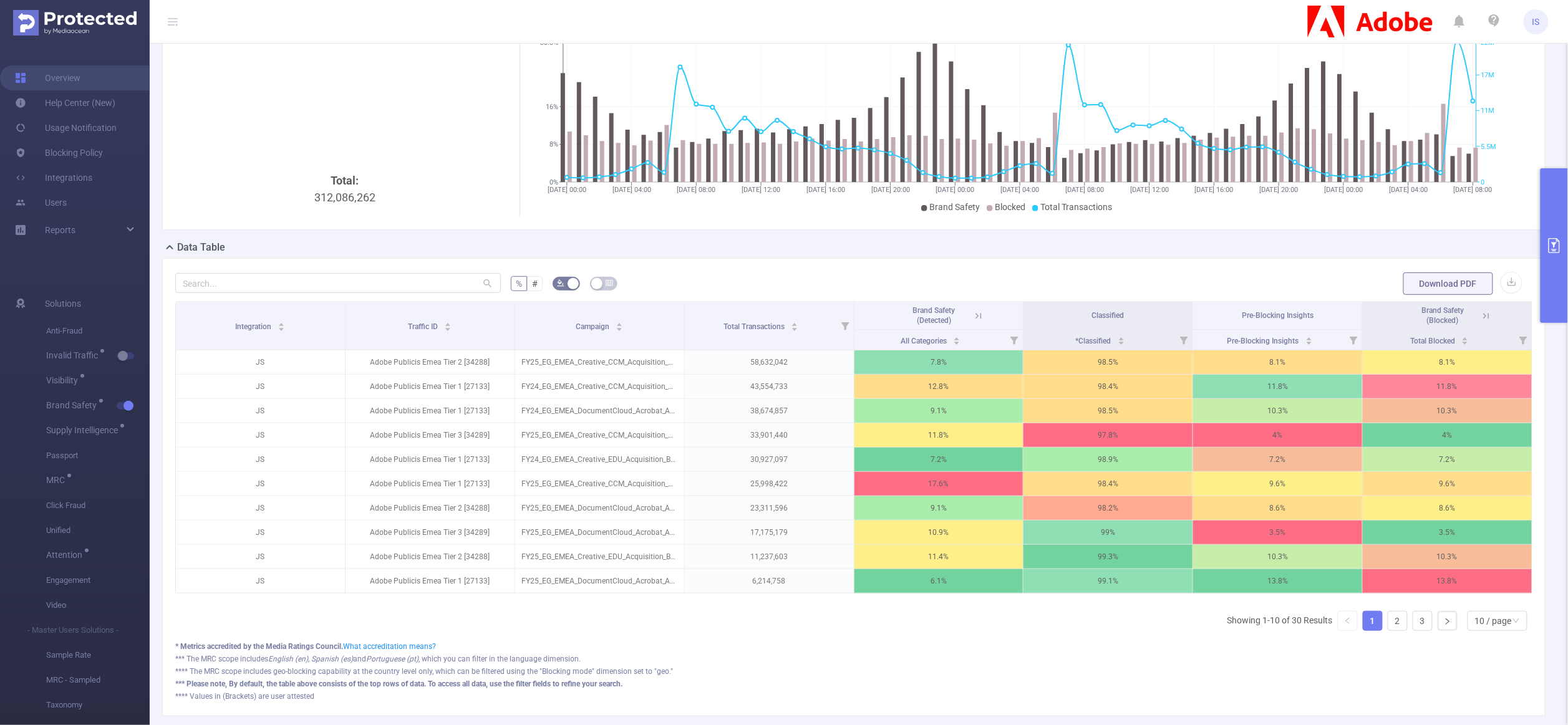
click at [1484, 319] on icon at bounding box center [1486, 315] width 5 height 5
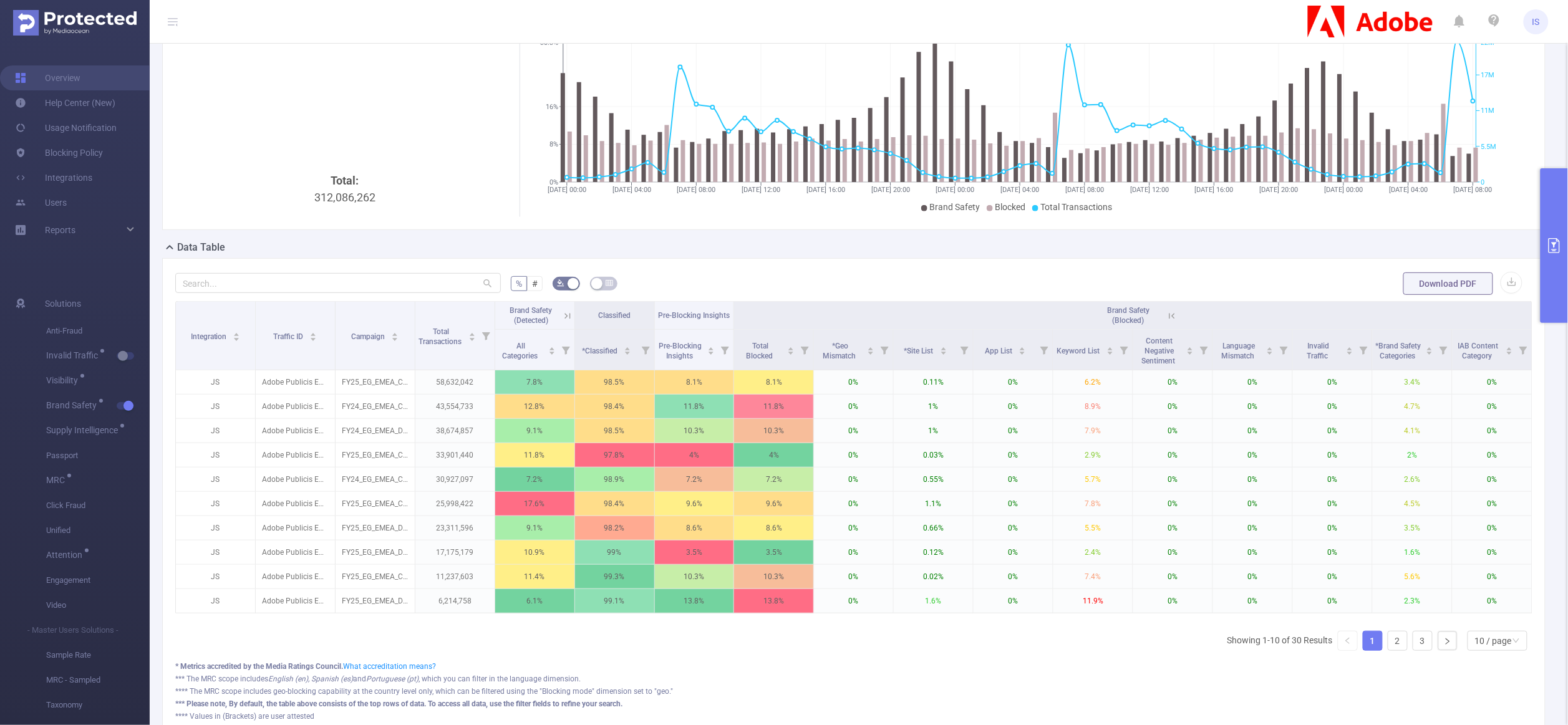
scroll to position [0, 2]
click at [1160, 312] on icon at bounding box center [1168, 315] width 15 height 12
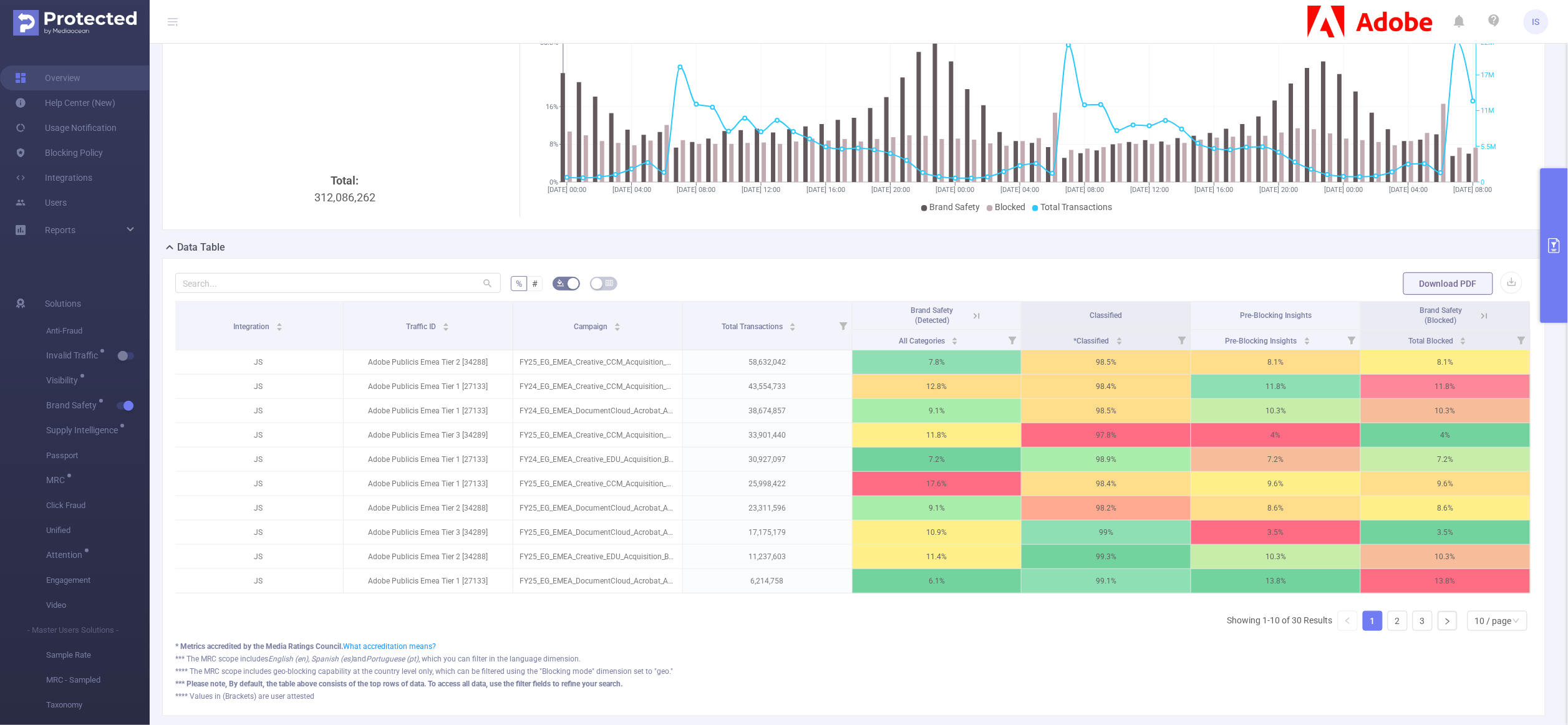
click at [1556, 217] on button "primary" at bounding box center [1554, 246] width 27 height 155
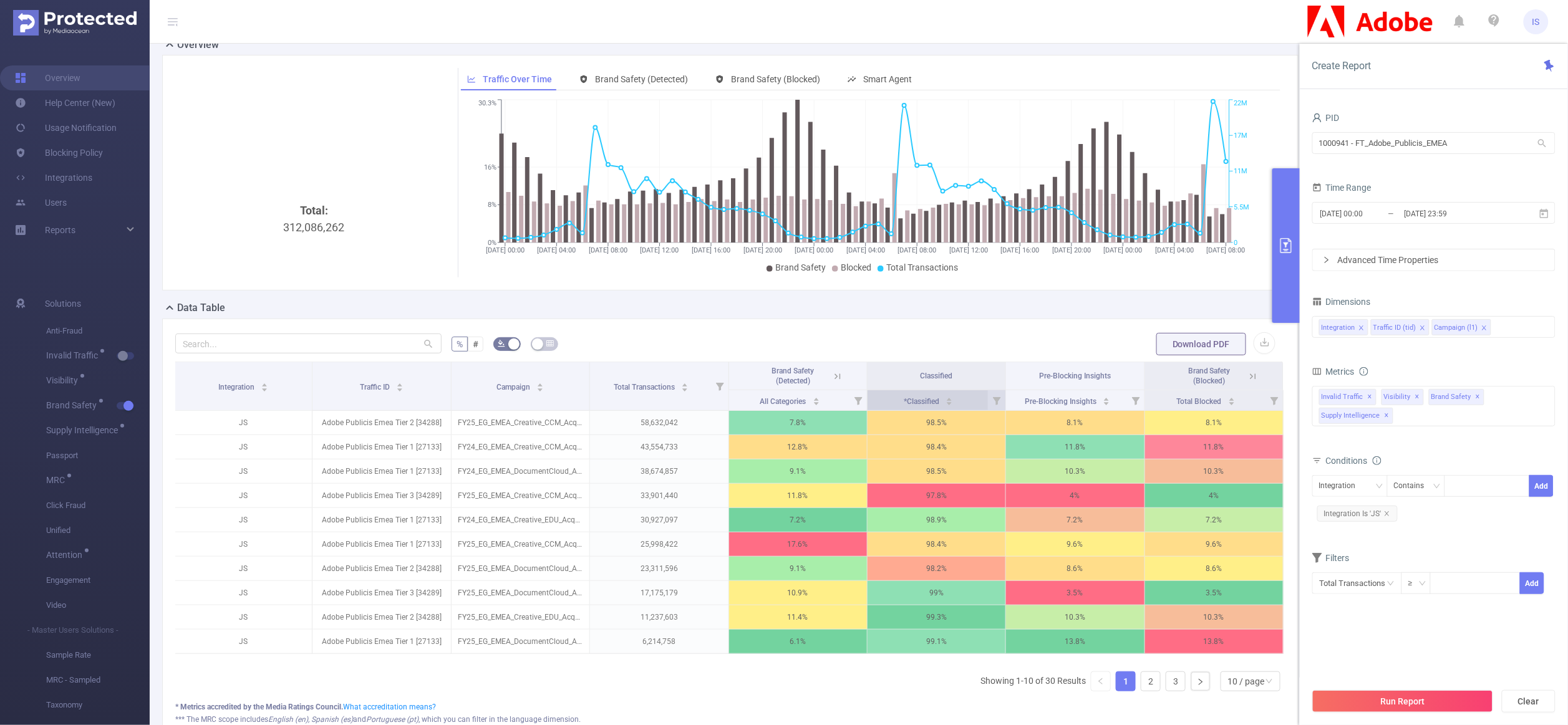
scroll to position [0, 0]
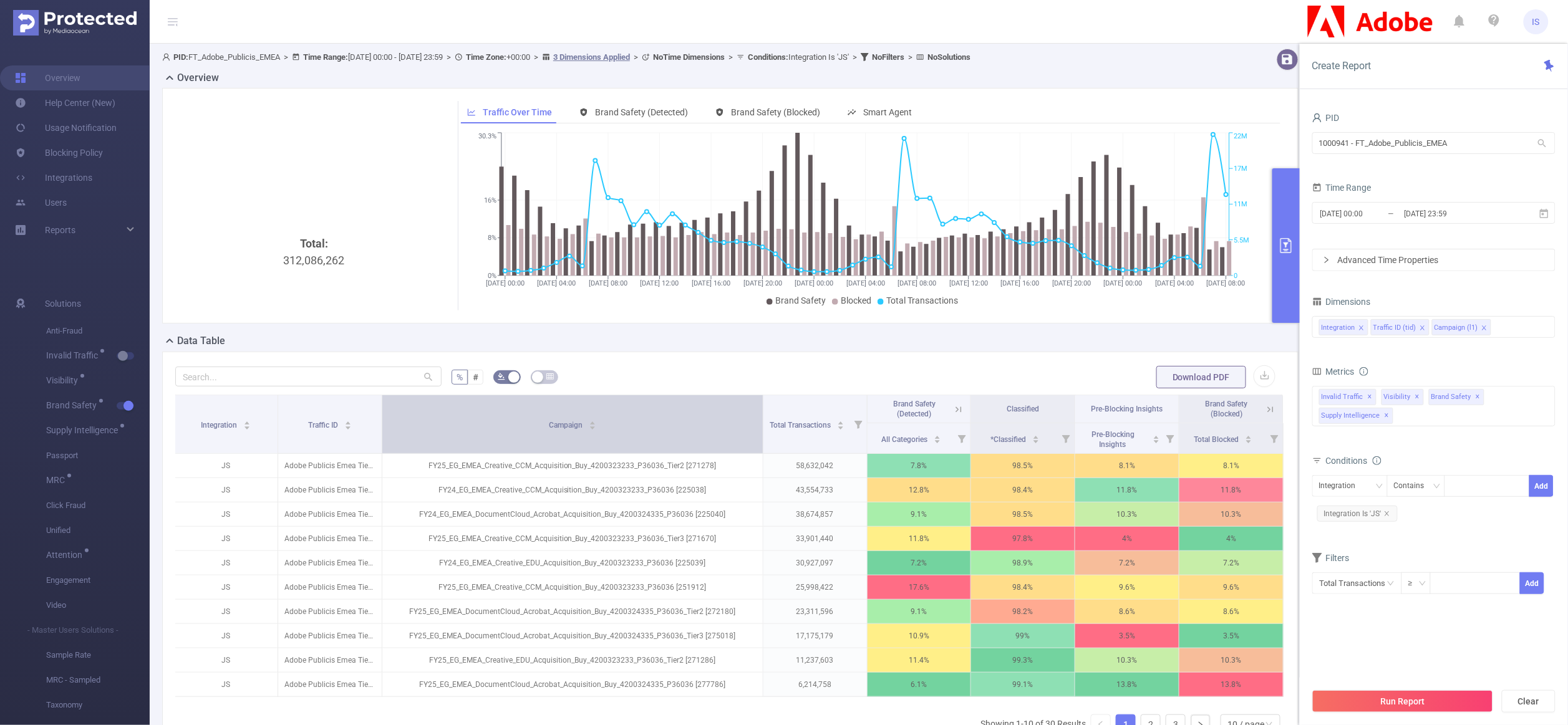
drag, startPoint x: 583, startPoint y: 434, endPoint x: 696, endPoint y: 446, distance: 113.6
click at [696, 446] on th "Campaign" at bounding box center [573, 424] width 381 height 58
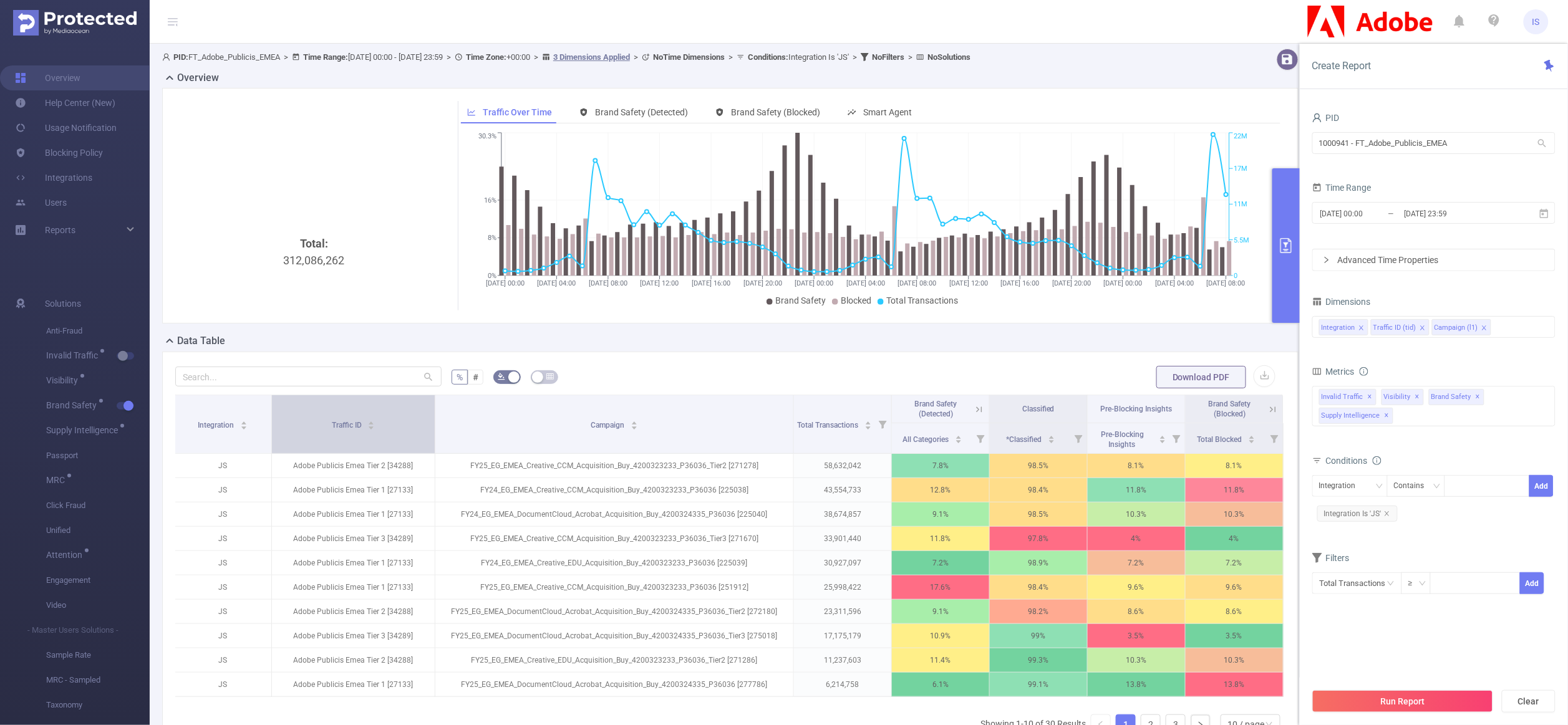
drag, startPoint x: 396, startPoint y: 425, endPoint x: 415, endPoint y: 430, distance: 19.6
click at [415, 430] on th "Traffic ID" at bounding box center [353, 424] width 163 height 58
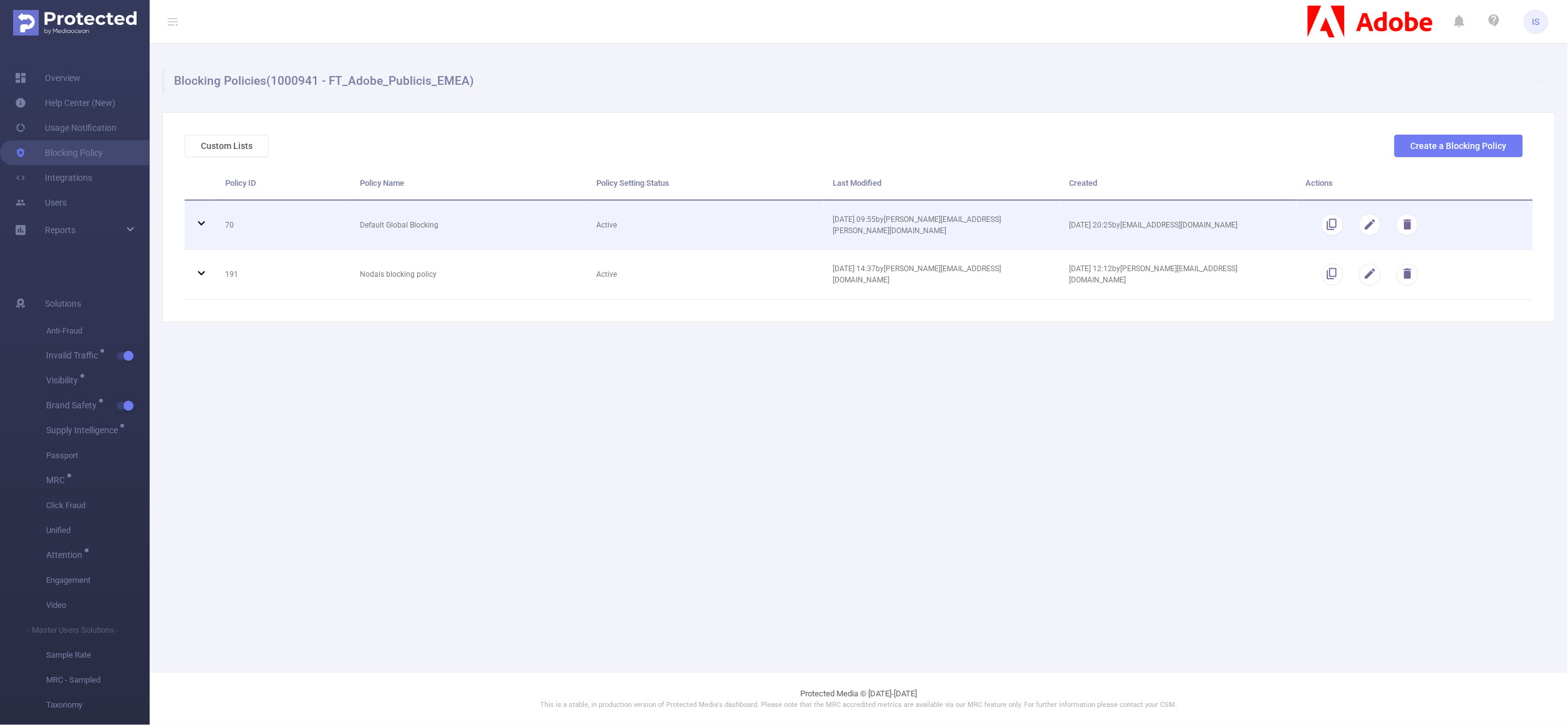
click at [197, 224] on icon at bounding box center [201, 223] width 15 height 15
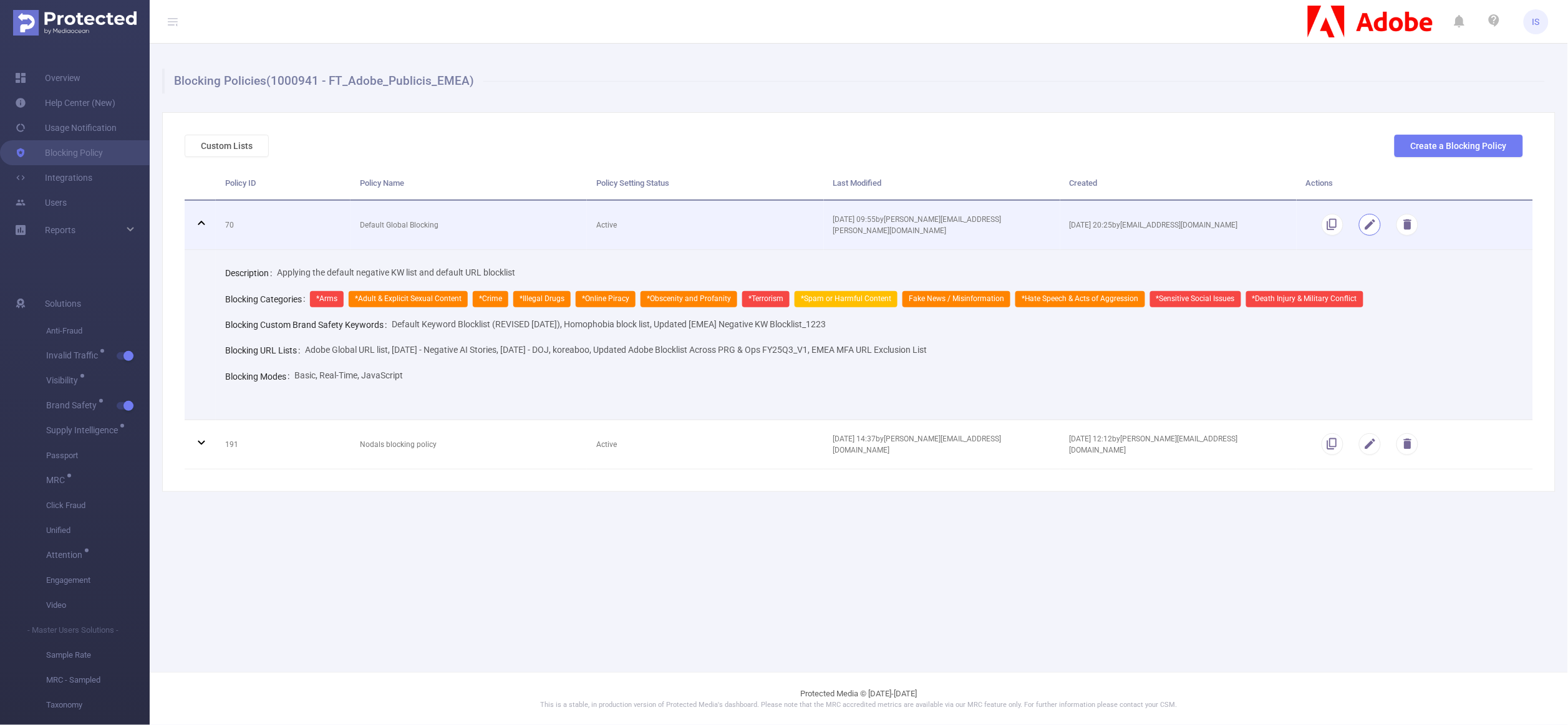
click at [1370, 231] on button "button" at bounding box center [1370, 225] width 22 height 22
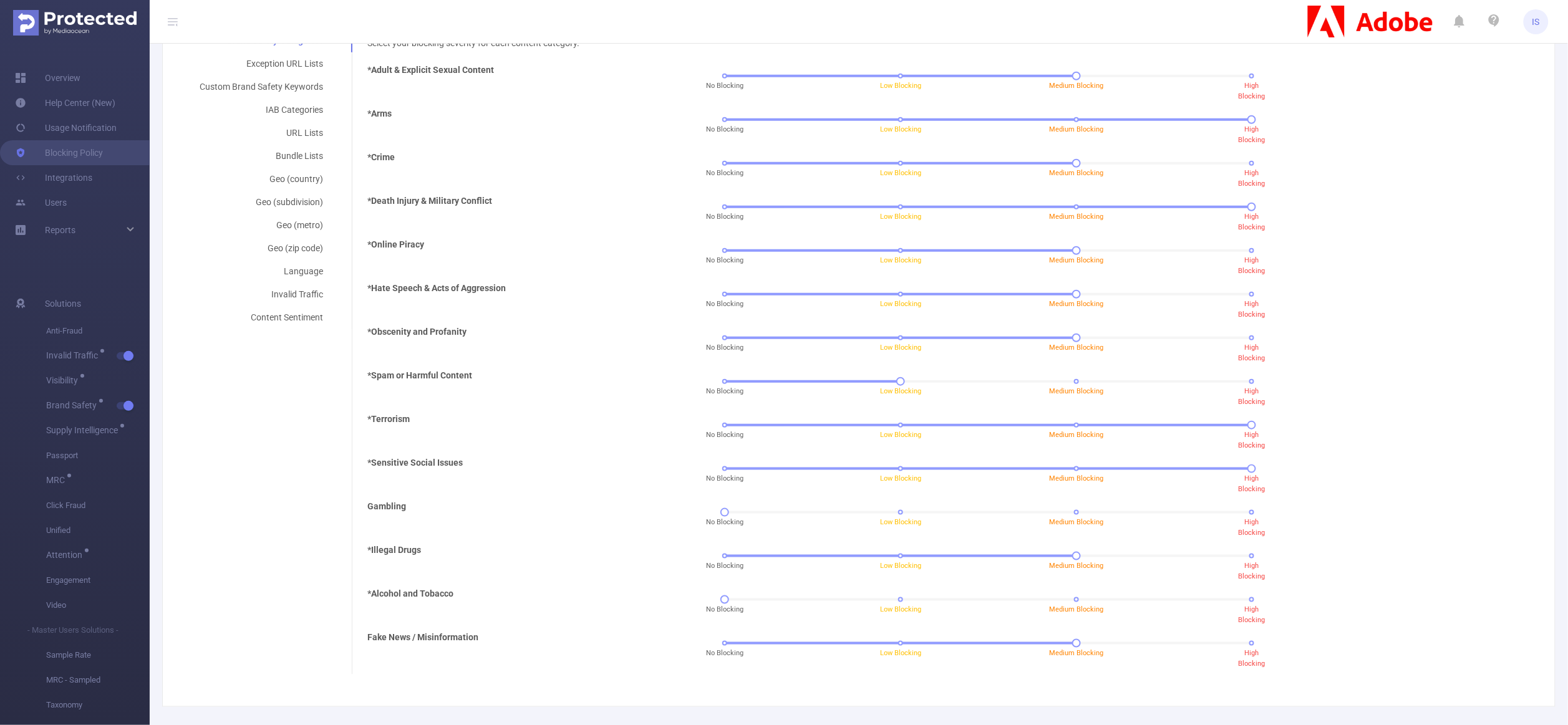
scroll to position [273, 0]
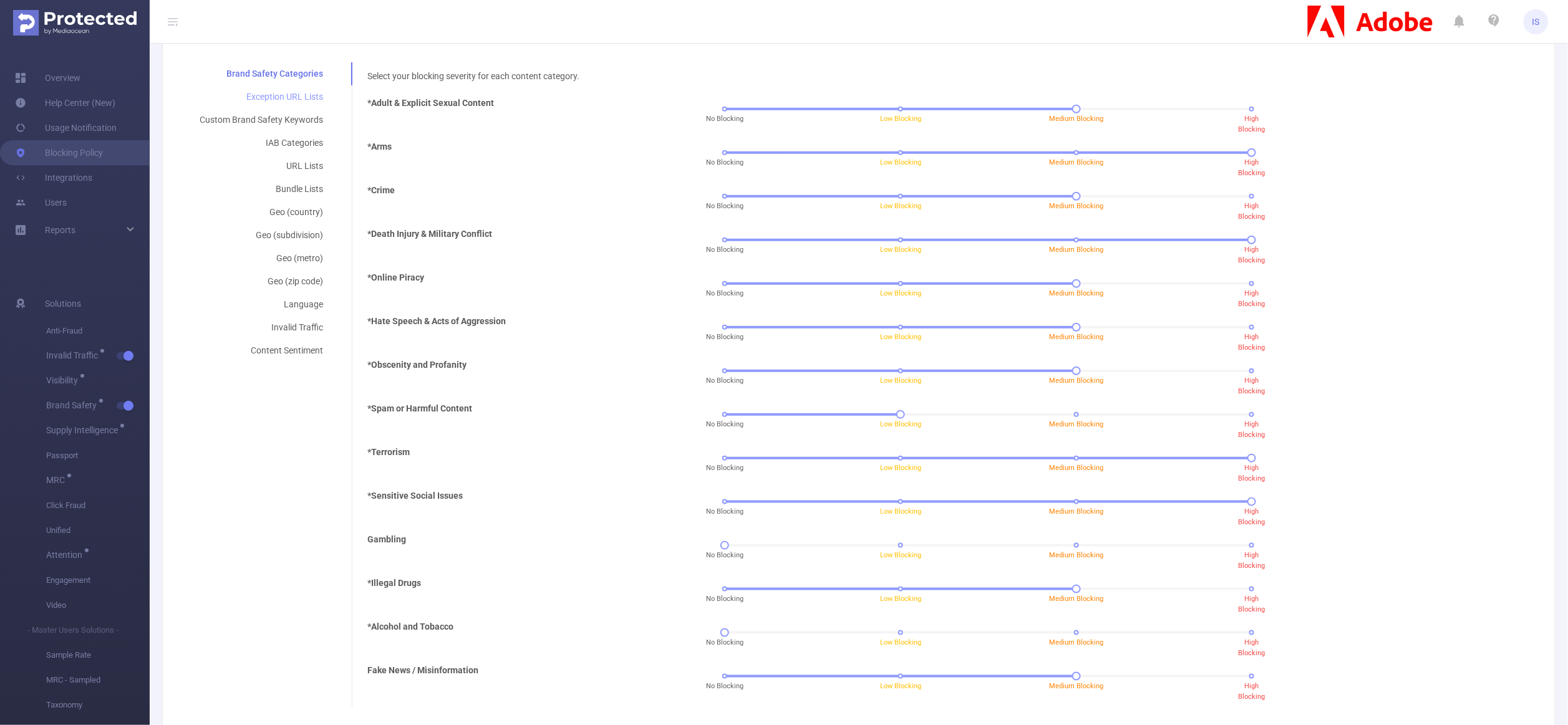
click at [280, 105] on div "Exception URL Lists" at bounding box center [261, 97] width 153 height 23
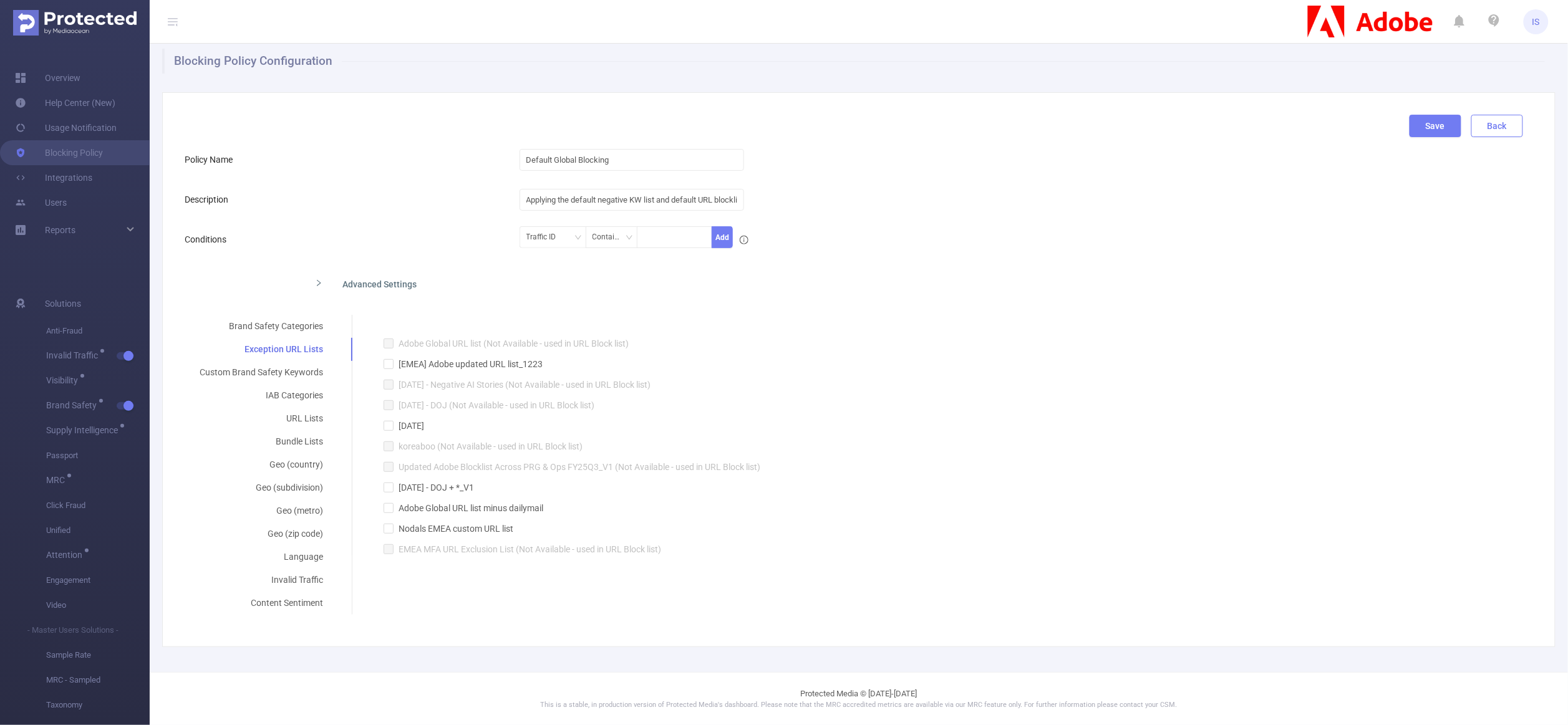
click at [1481, 127] on button "Back" at bounding box center [1497, 126] width 52 height 23
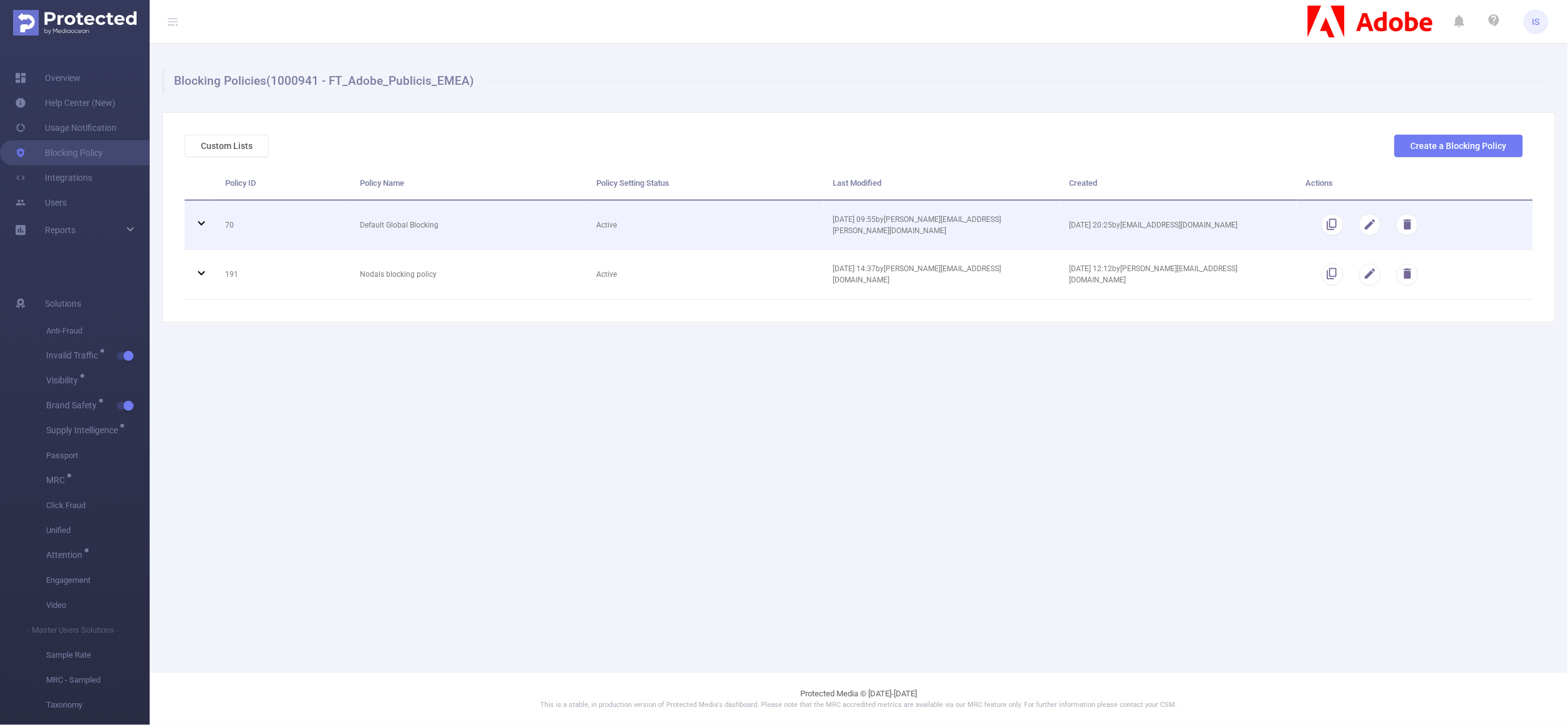
click at [199, 220] on icon at bounding box center [201, 223] width 15 height 15
